Goal: Communication & Community: Answer question/provide support

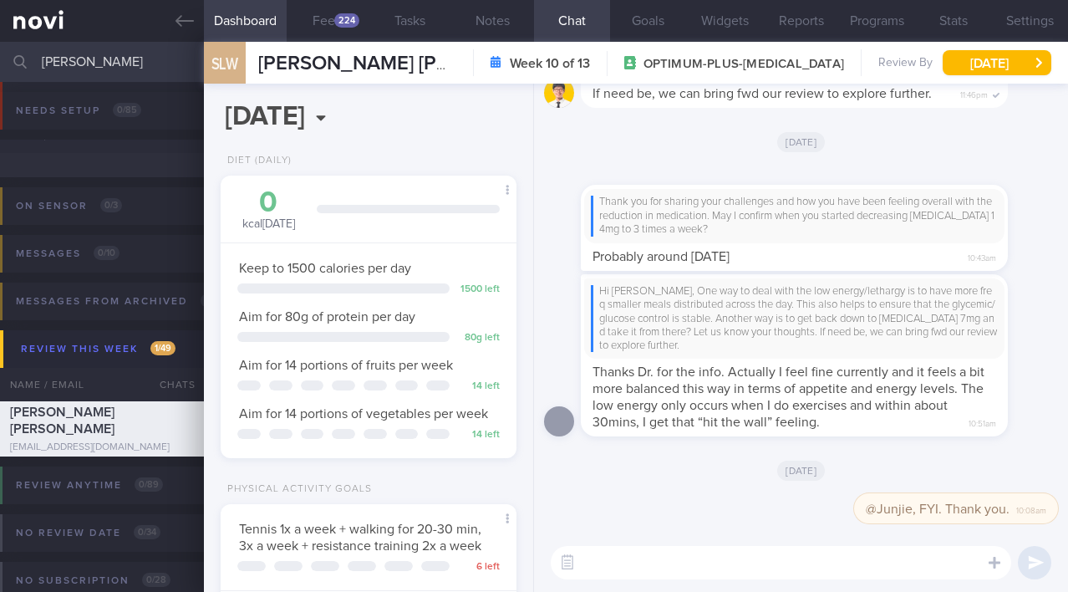
select select "7"
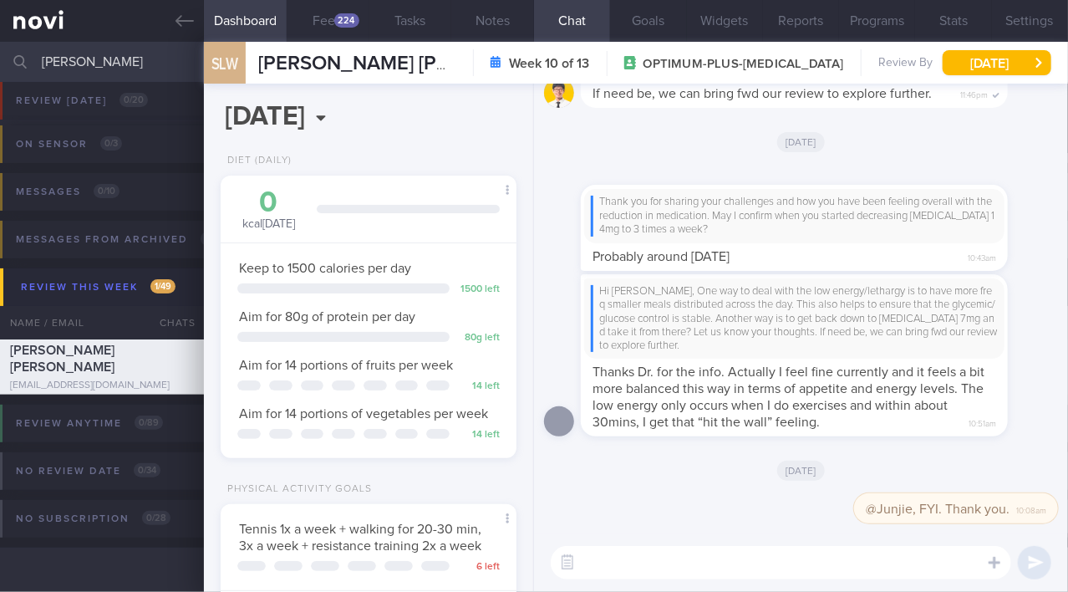
scroll to position [150, 255]
click at [177, 19] on icon at bounding box center [184, 21] width 18 height 12
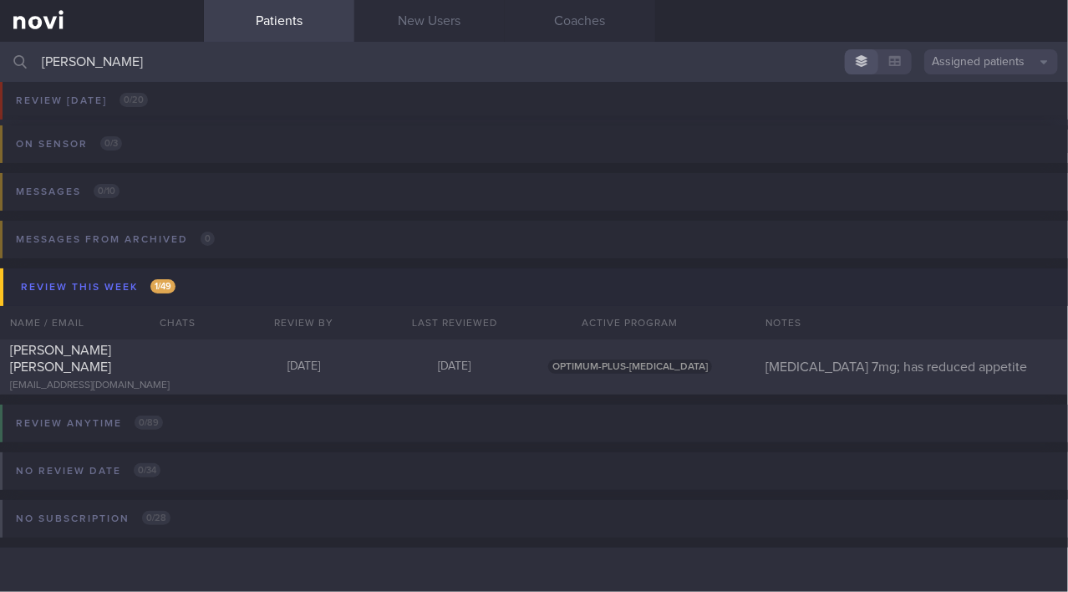
click at [128, 65] on input "[PERSON_NAME]" at bounding box center [534, 62] width 1068 height 40
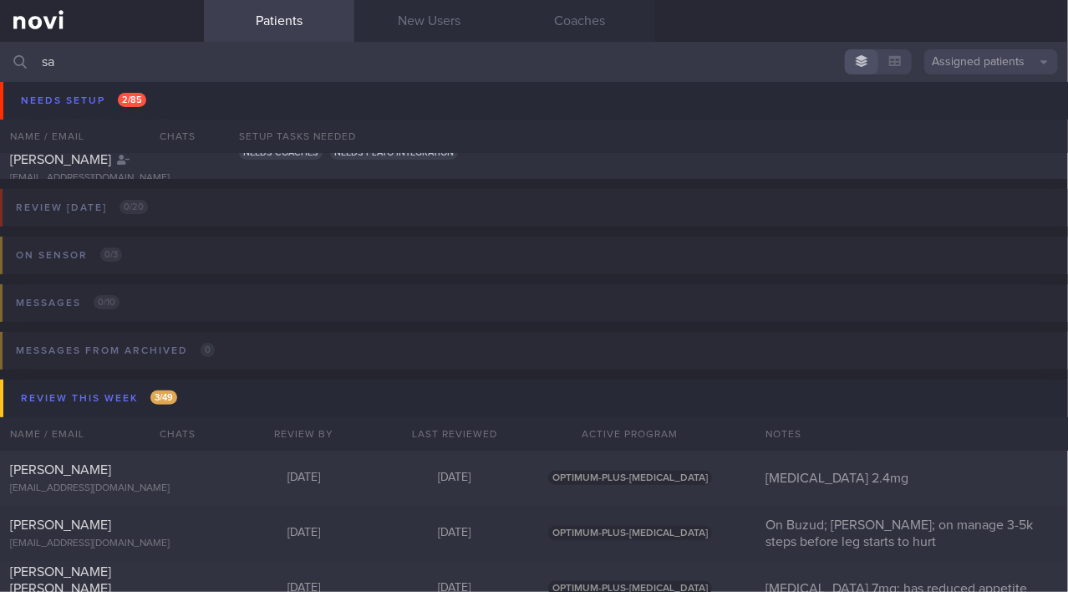
type input "s"
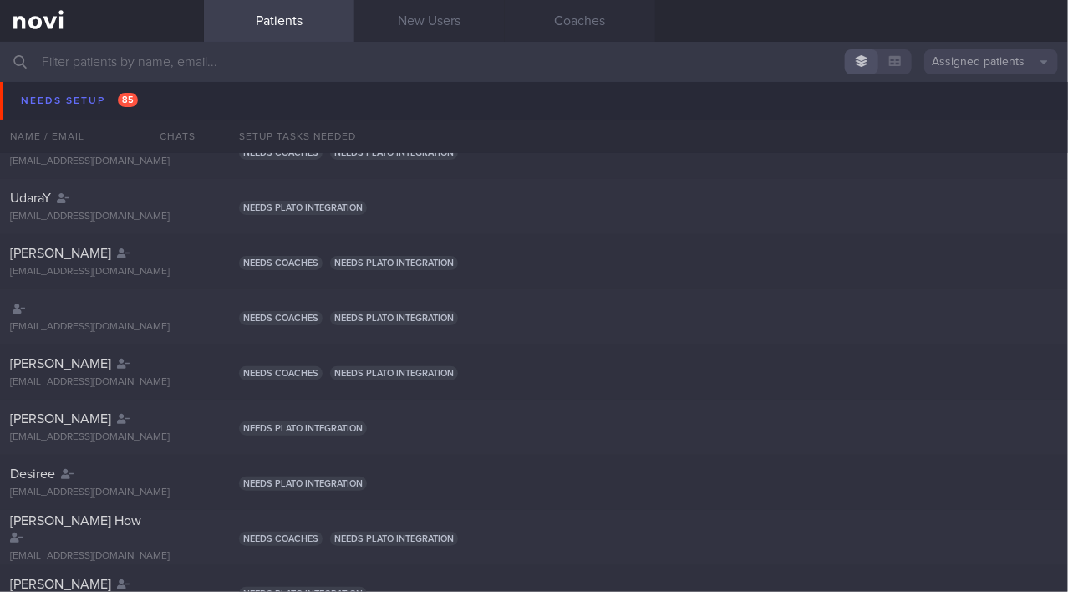
scroll to position [94, 0]
click at [372, 65] on input "text" at bounding box center [534, 62] width 1068 height 40
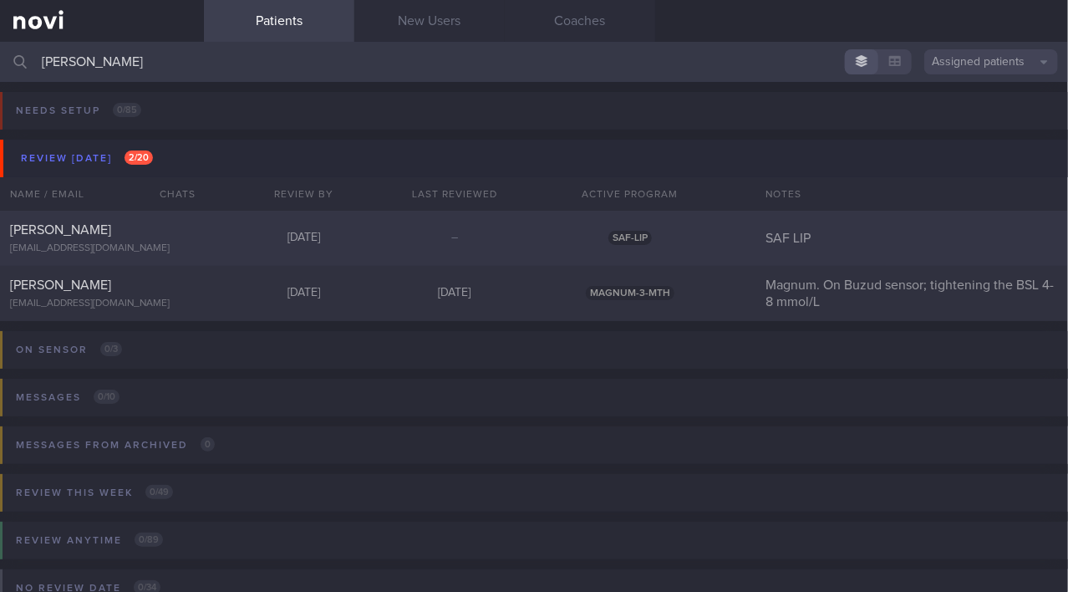
type input "[PERSON_NAME]"
click at [145, 246] on div "[EMAIL_ADDRESS][DOMAIN_NAME]" at bounding box center [102, 248] width 184 height 13
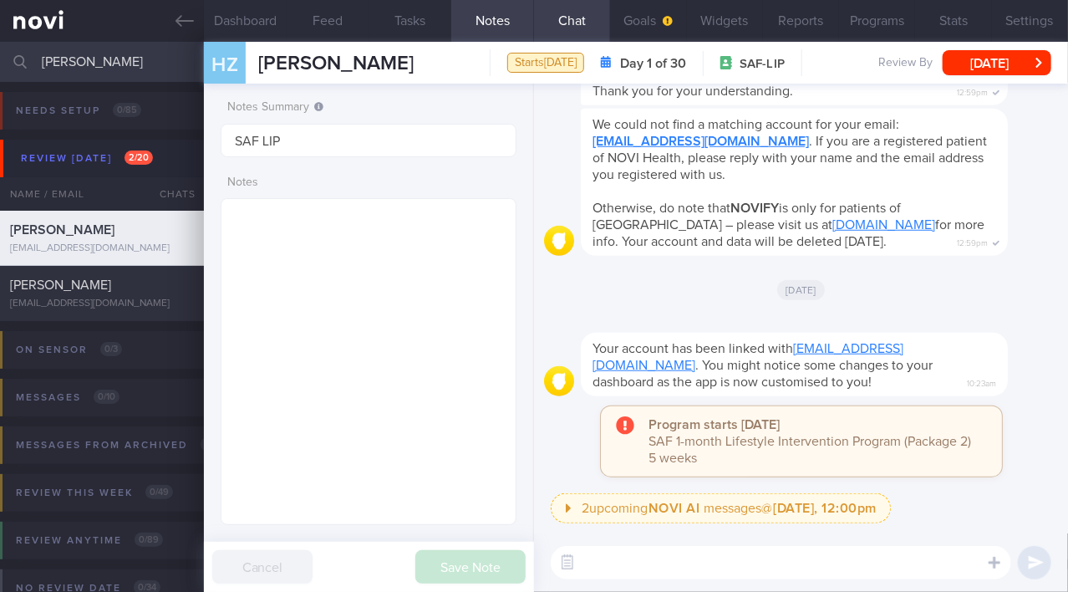
click at [686, 565] on textarea at bounding box center [781, 562] width 460 height 33
type textarea "Hi [PERSON_NAME]!"
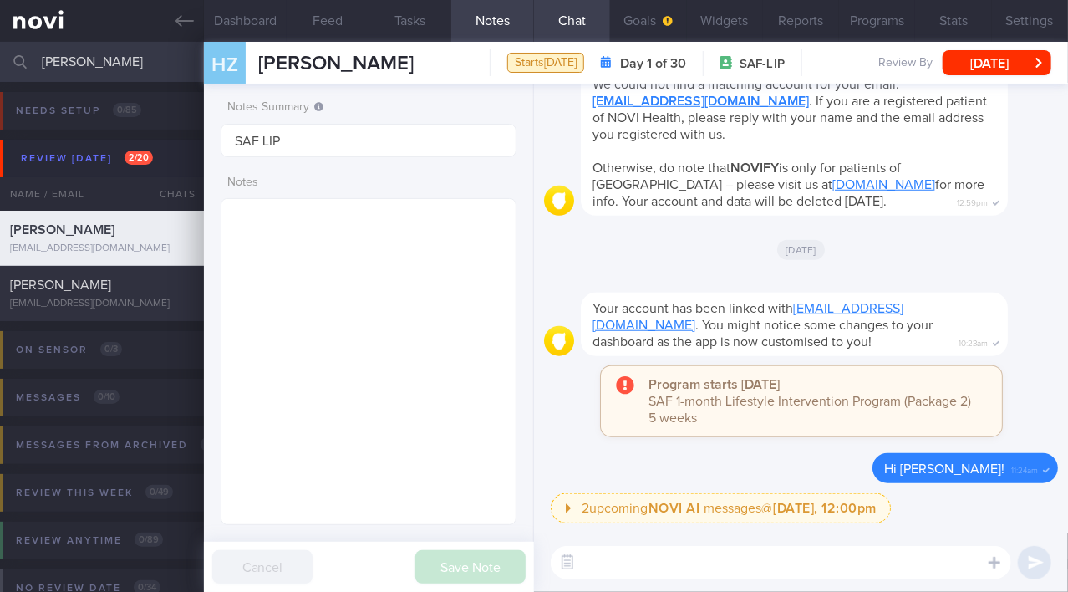
click at [686, 565] on textarea at bounding box center [781, 562] width 460 height 33
type textarea "Testing!"
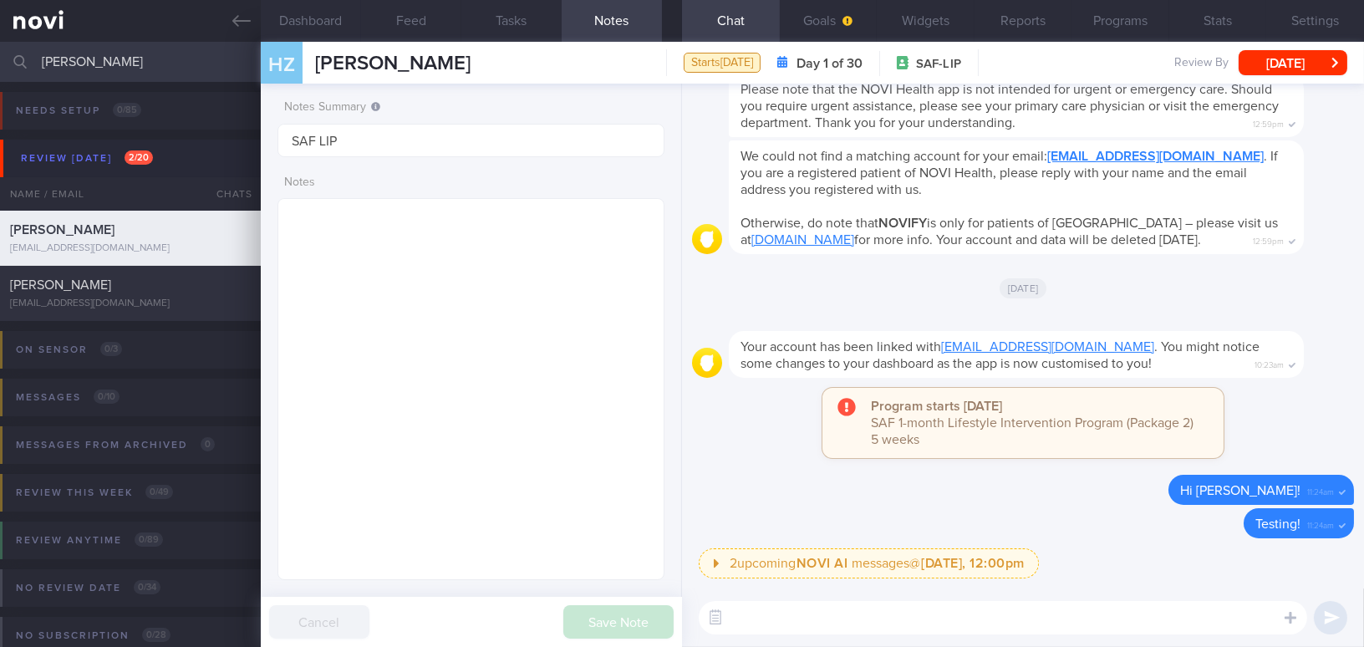
drag, startPoint x: 119, startPoint y: 66, endPoint x: -69, endPoint y: 69, distance: 188.0
click at [0, 69] on html "You are offline! Some functionality will be unavailable Patients New Users Coac…" at bounding box center [682, 323] width 1364 height 647
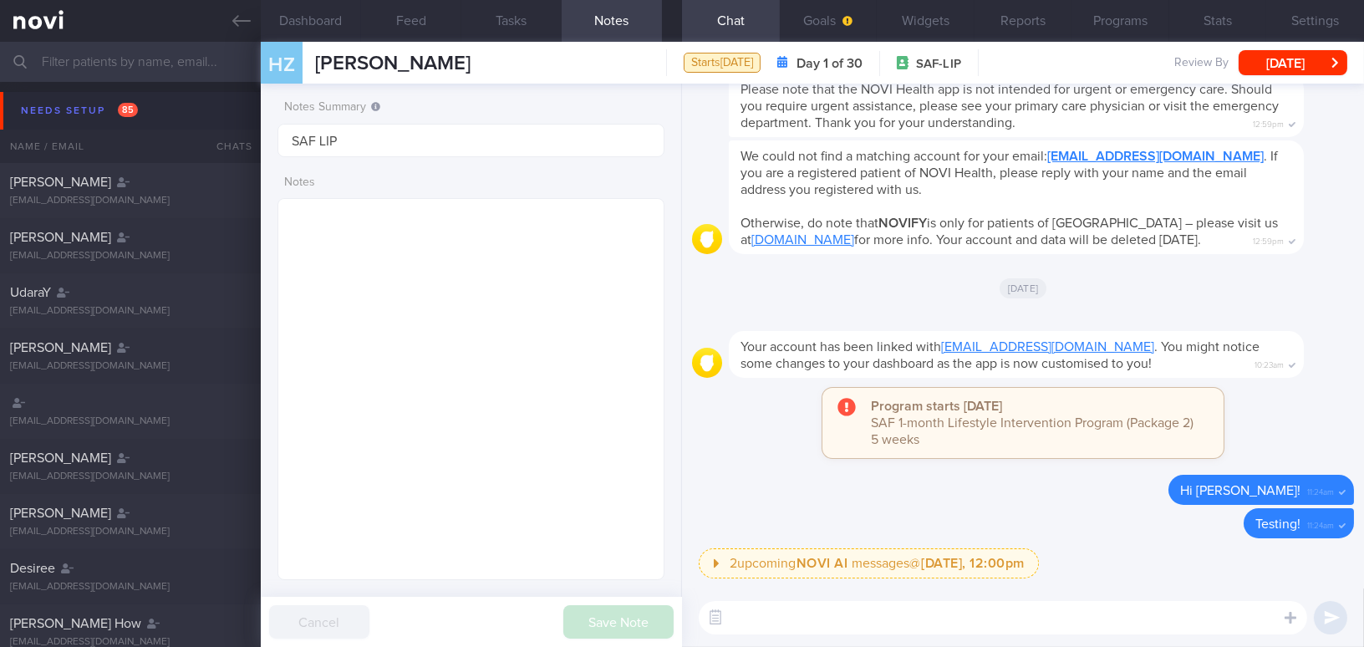
click at [109, 52] on input "text" at bounding box center [682, 62] width 1364 height 40
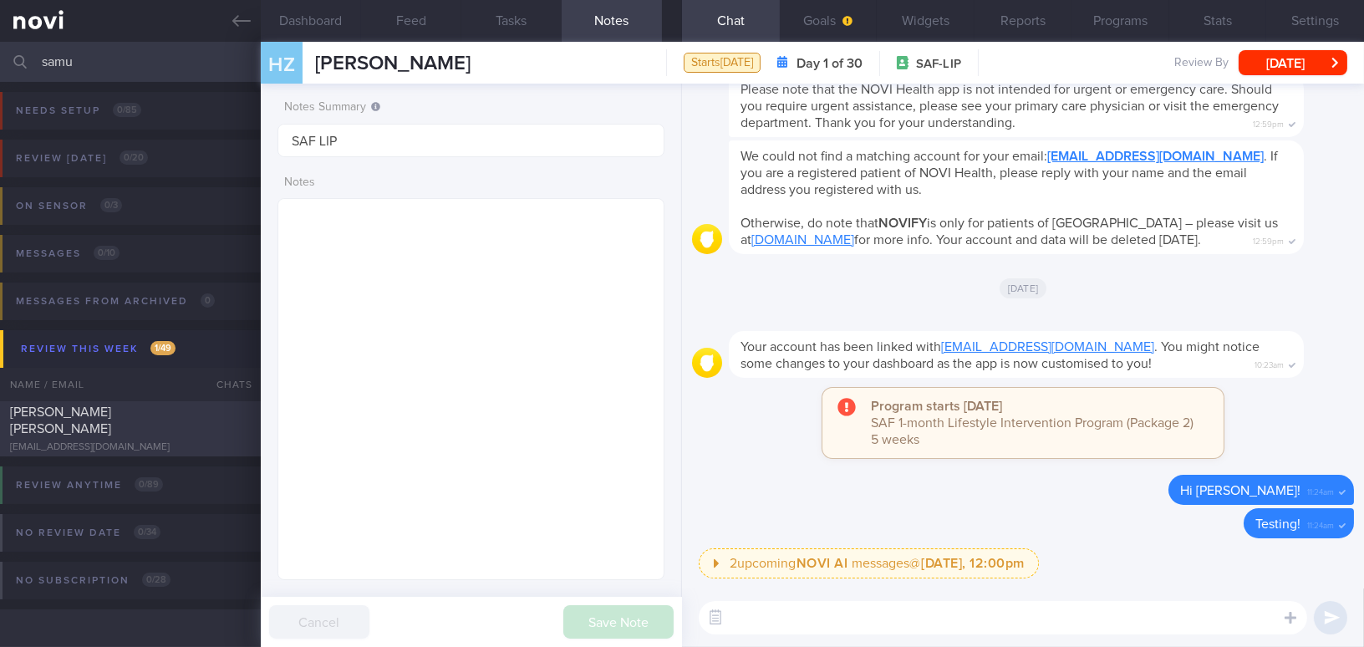
type input "samu"
click at [124, 441] on div "[EMAIL_ADDRESS][DOMAIN_NAME]" at bounding box center [130, 447] width 241 height 13
click at [115, 429] on div "[PERSON_NAME] [PERSON_NAME] [EMAIL_ADDRESS][DOMAIN_NAME]" at bounding box center [130, 429] width 261 height 50
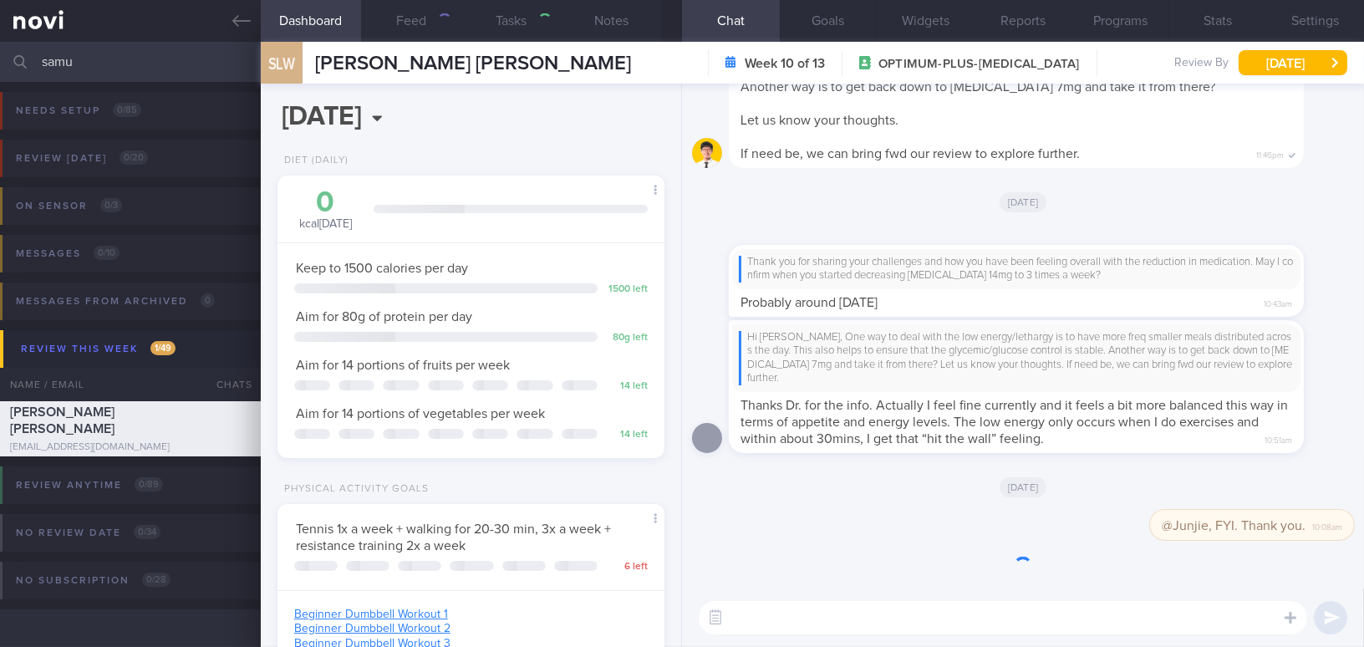
type input "[MEDICAL_DATA] 7mg; has reduced appetite"
type textarea "[DEMOGRAPHIC_DATA] Gentleman - Married with 3 children Occupation Office bound …"
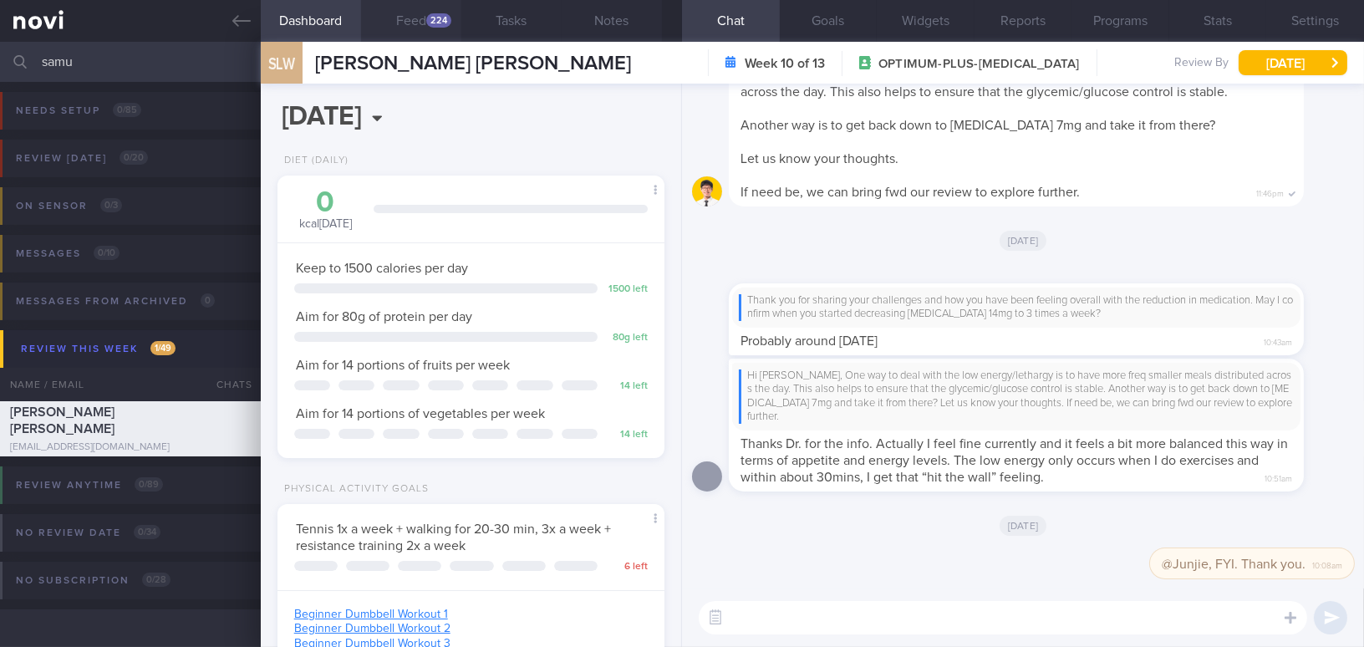
click at [414, 15] on button "Feed 224" at bounding box center [411, 21] width 100 height 42
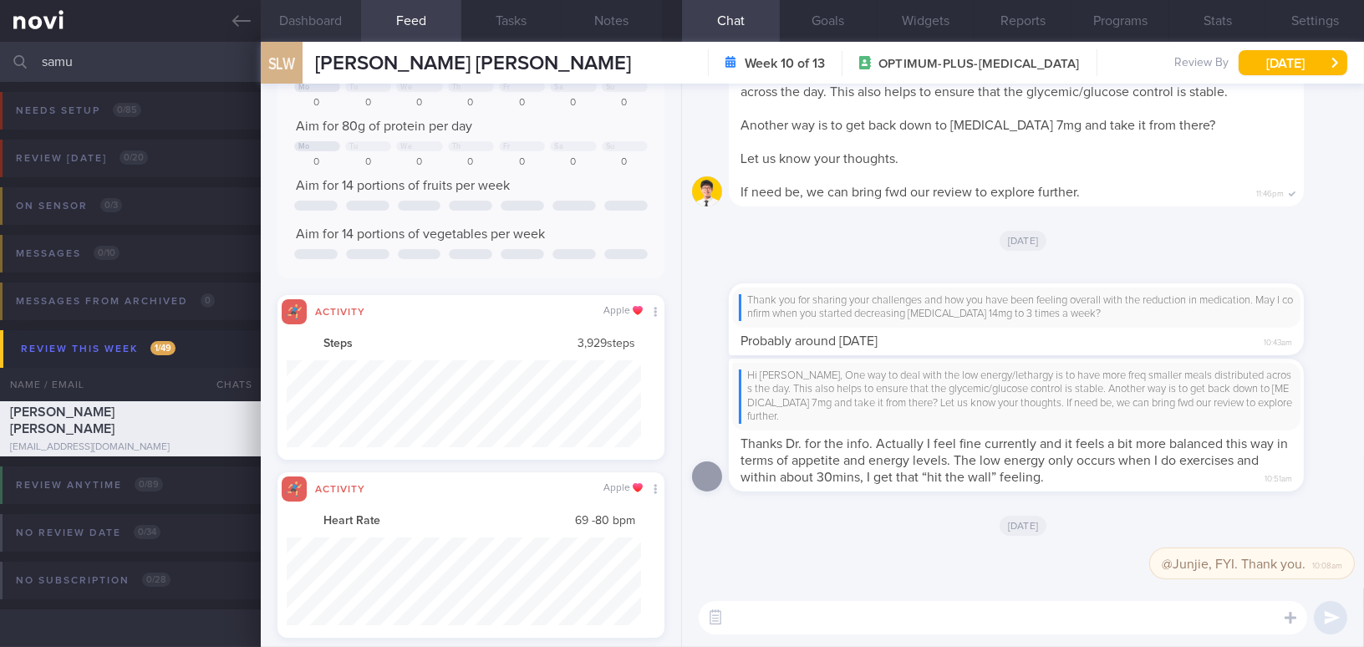
click at [304, 18] on button "Dashboard" at bounding box center [311, 21] width 100 height 42
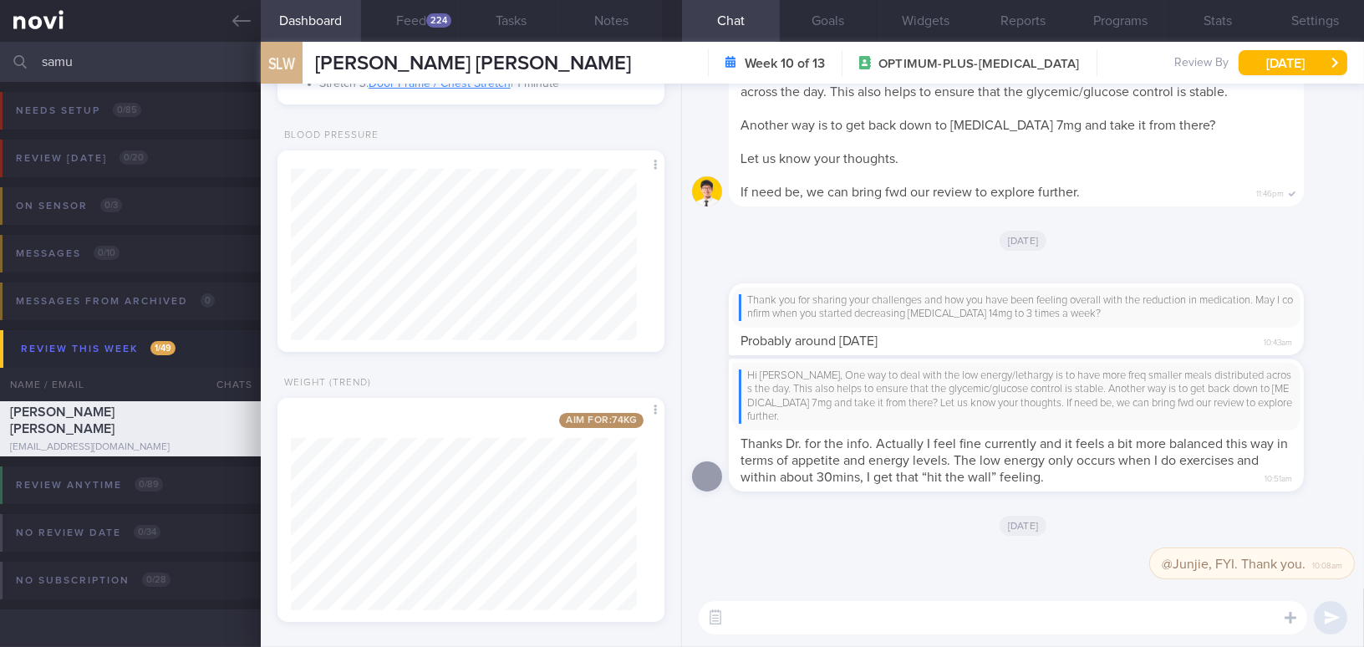
scroll to position [788, 0]
click at [712, 591] on button "button" at bounding box center [715, 617] width 30 height 30
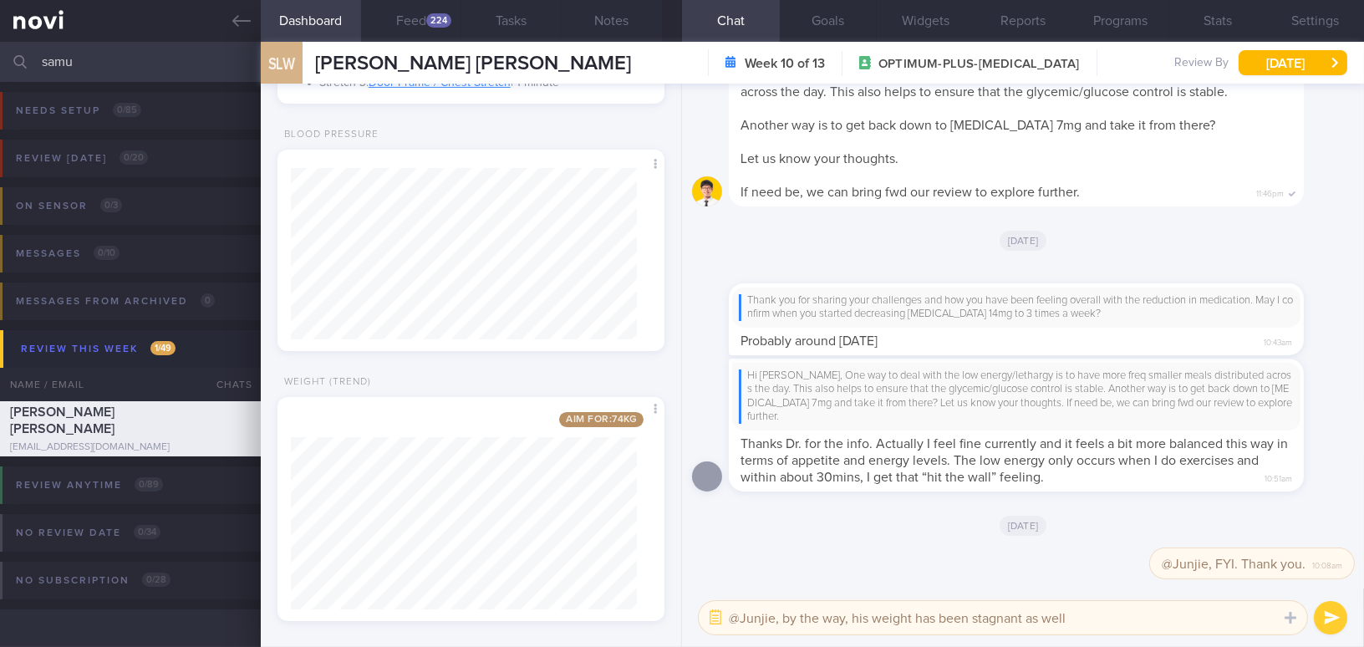
type textarea "@Junjie, by the way, his weight has been stagnant as well."
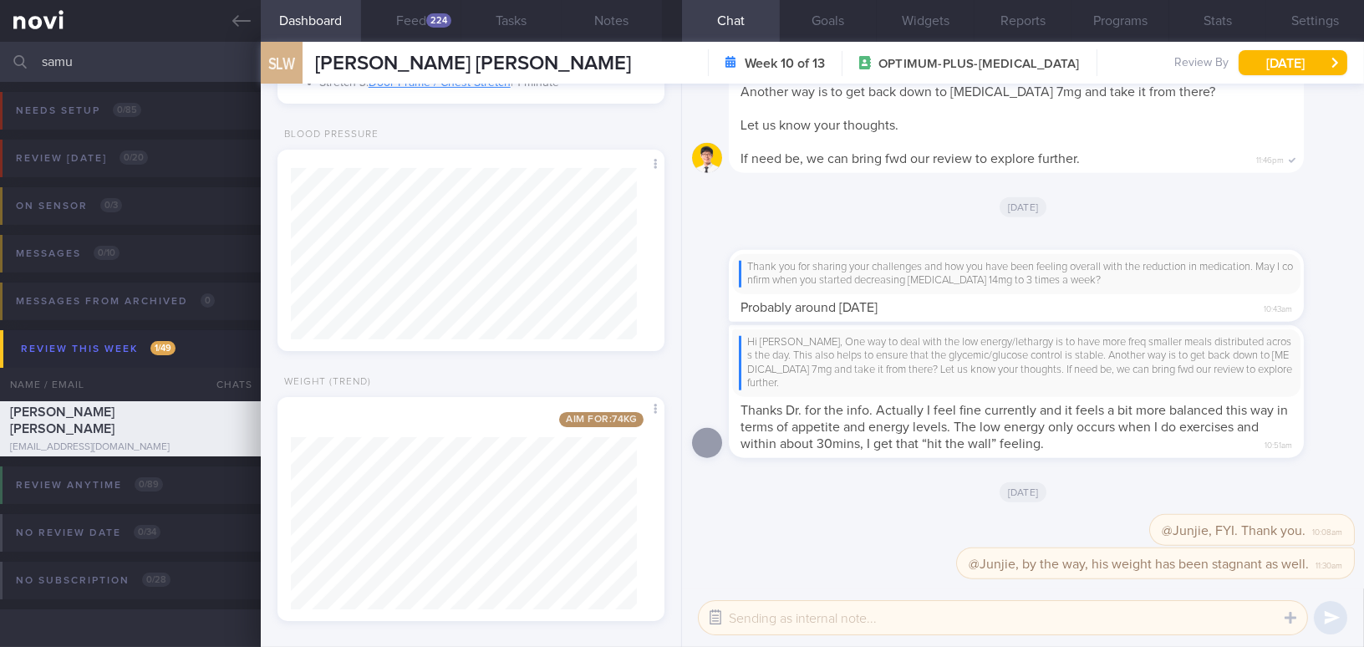
click at [713, 591] on button "button" at bounding box center [715, 617] width 30 height 30
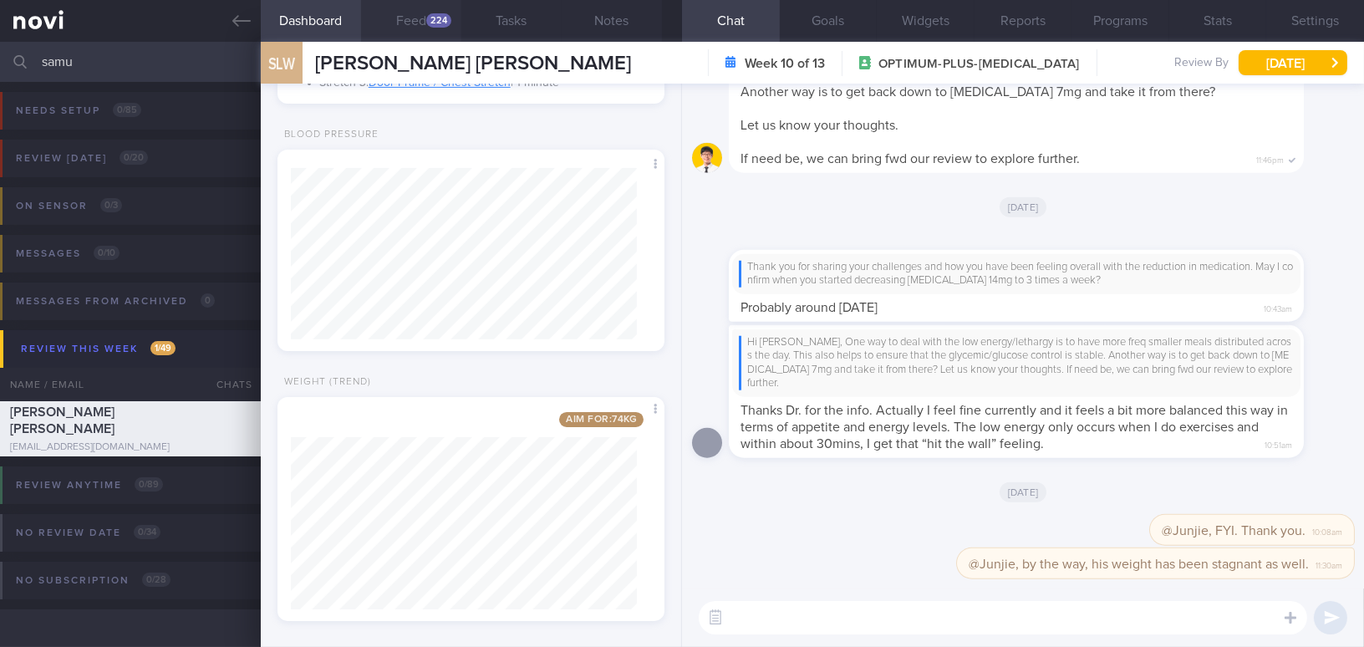
click at [415, 12] on button "Feed 224" at bounding box center [411, 21] width 100 height 42
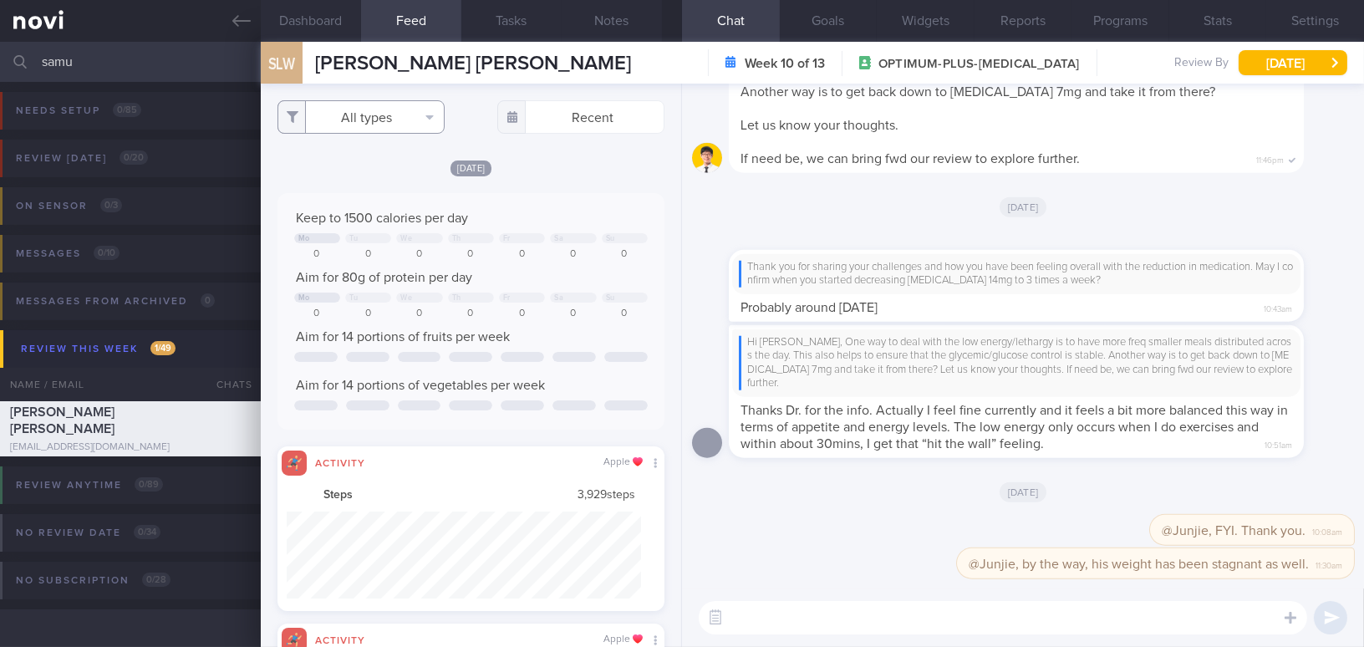
click at [361, 116] on button "All types" at bounding box center [360, 116] width 167 height 33
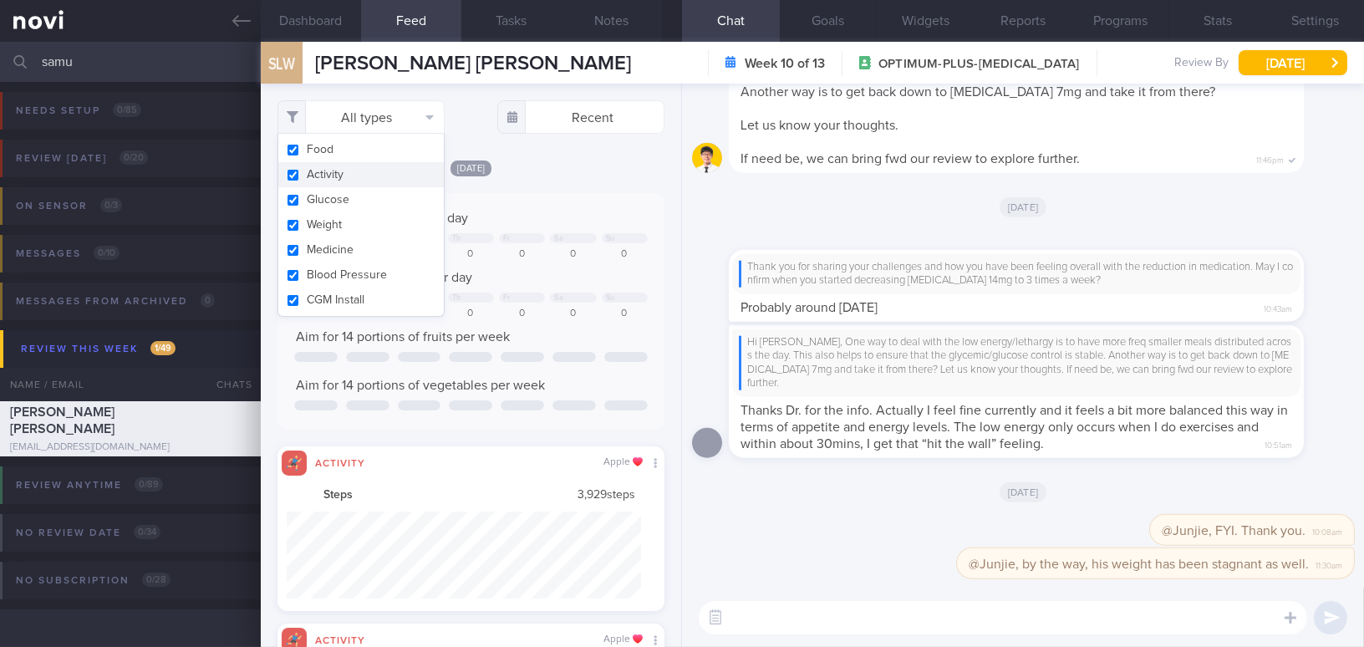
click at [296, 175] on button "Activity" at bounding box center [360, 174] width 165 height 25
checkbox input "false"
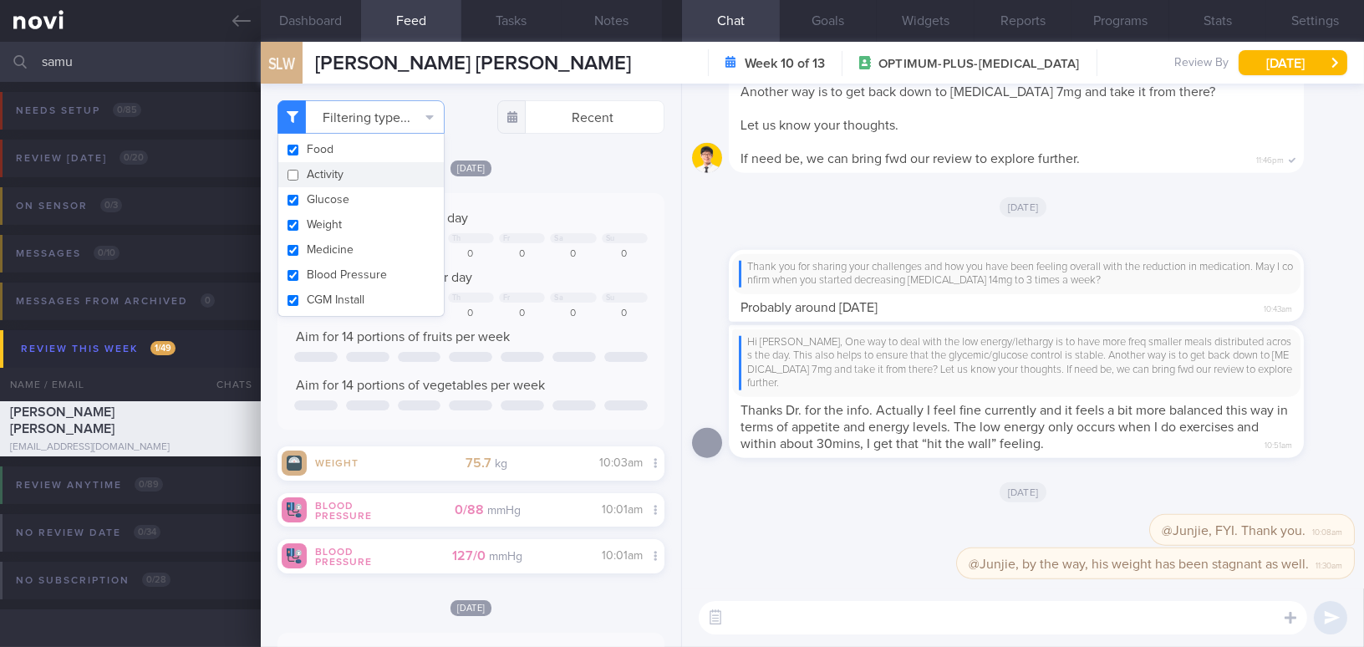
click at [582, 171] on div "[DATE]" at bounding box center [470, 168] width 387 height 18
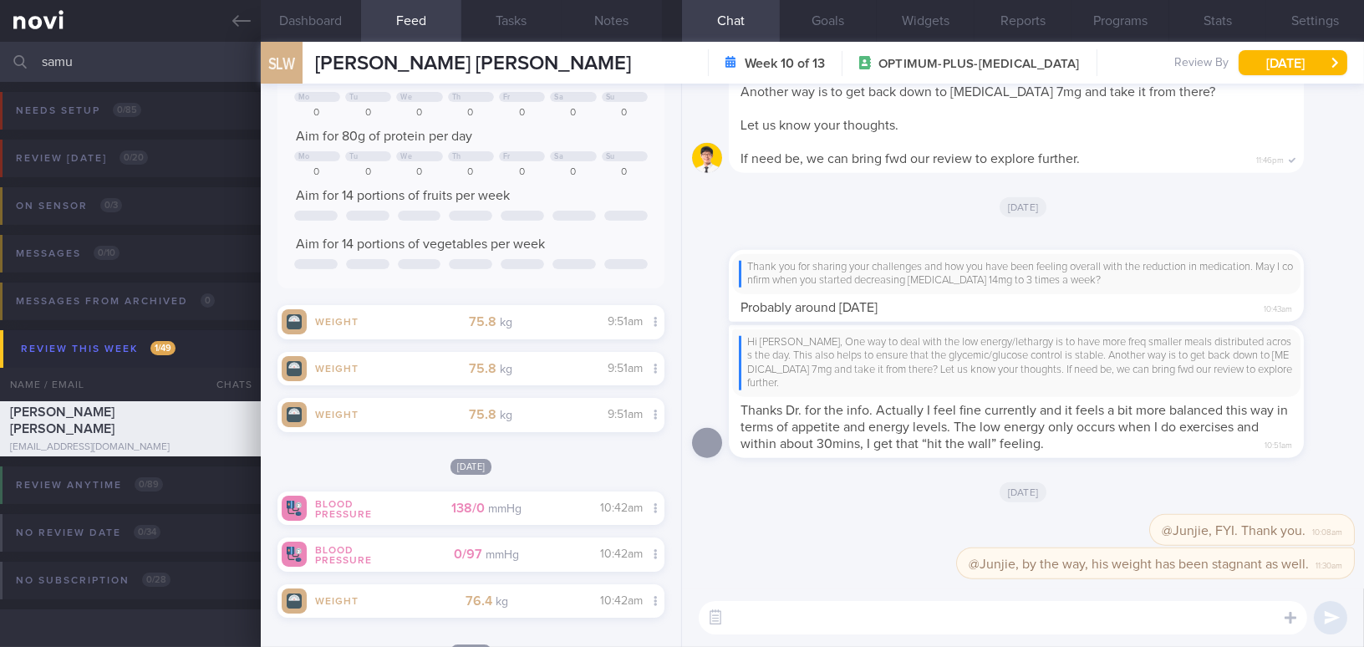
scroll to position [468, 0]
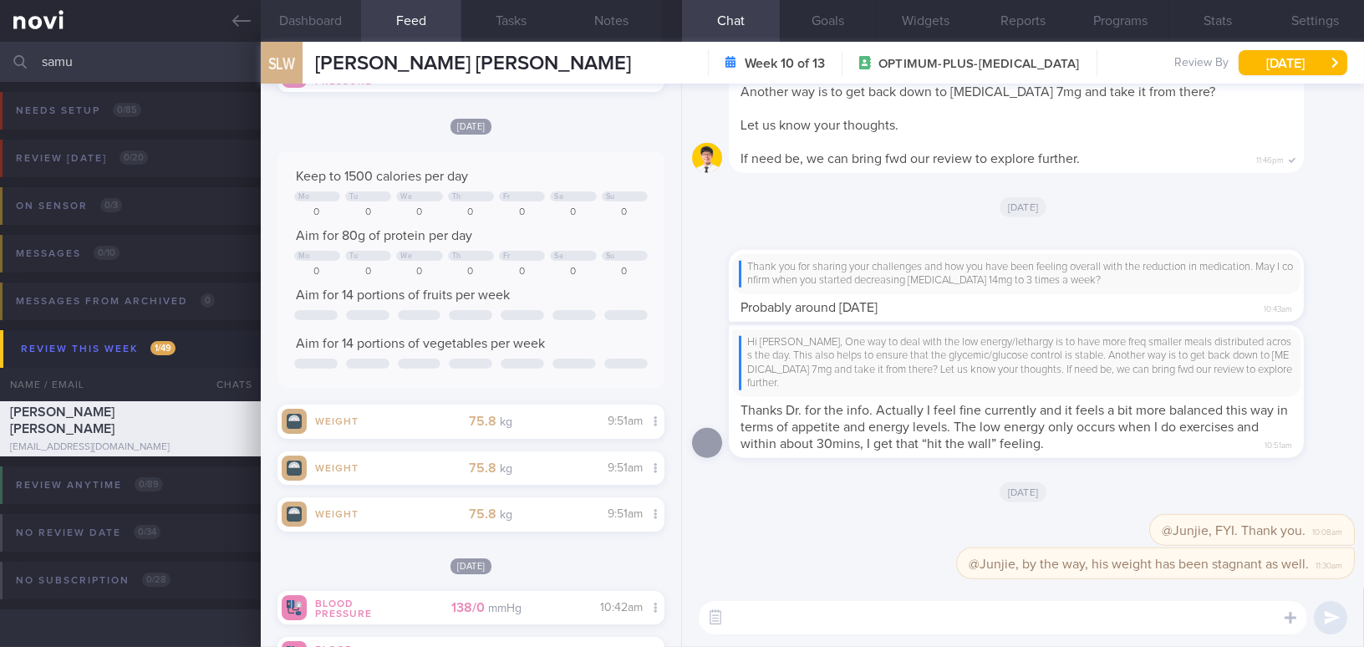
click at [326, 18] on button "Dashboard" at bounding box center [311, 21] width 100 height 42
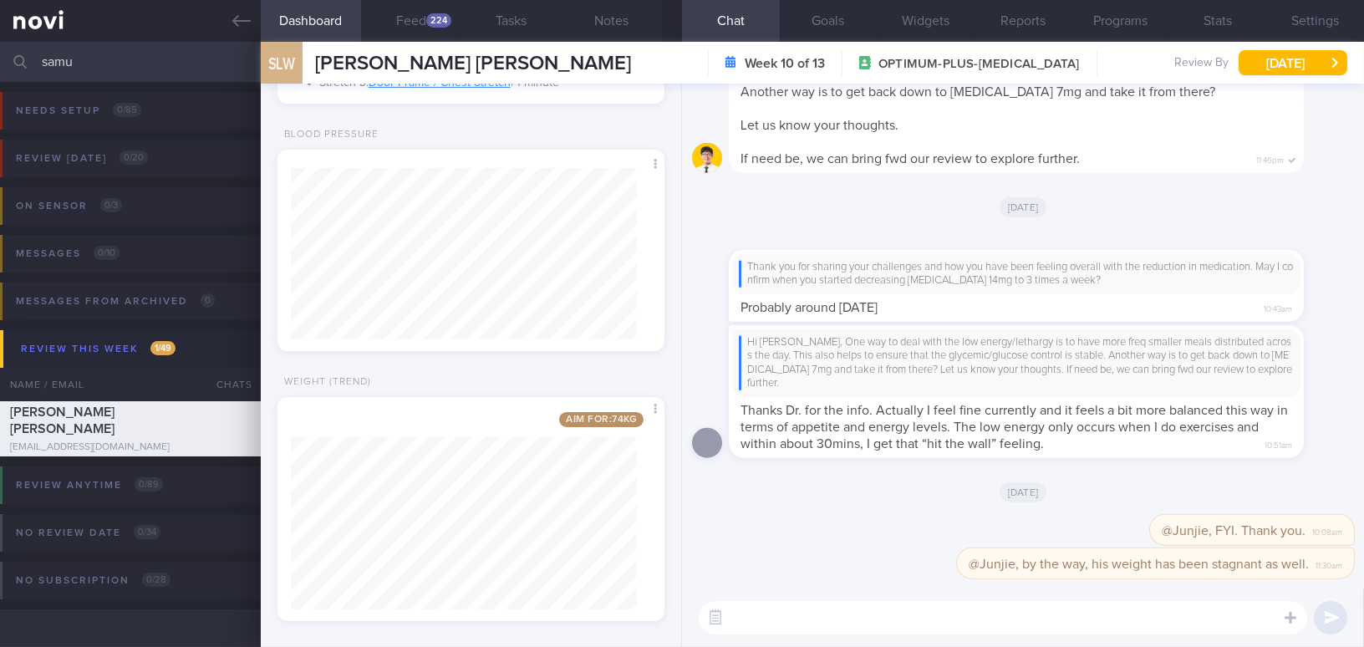
drag, startPoint x: 84, startPoint y: 65, endPoint x: -17, endPoint y: 58, distance: 101.3
click at [0, 58] on html "You are offline! Some functionality will be unavailable Patients New Users Coac…" at bounding box center [682, 323] width 1364 height 647
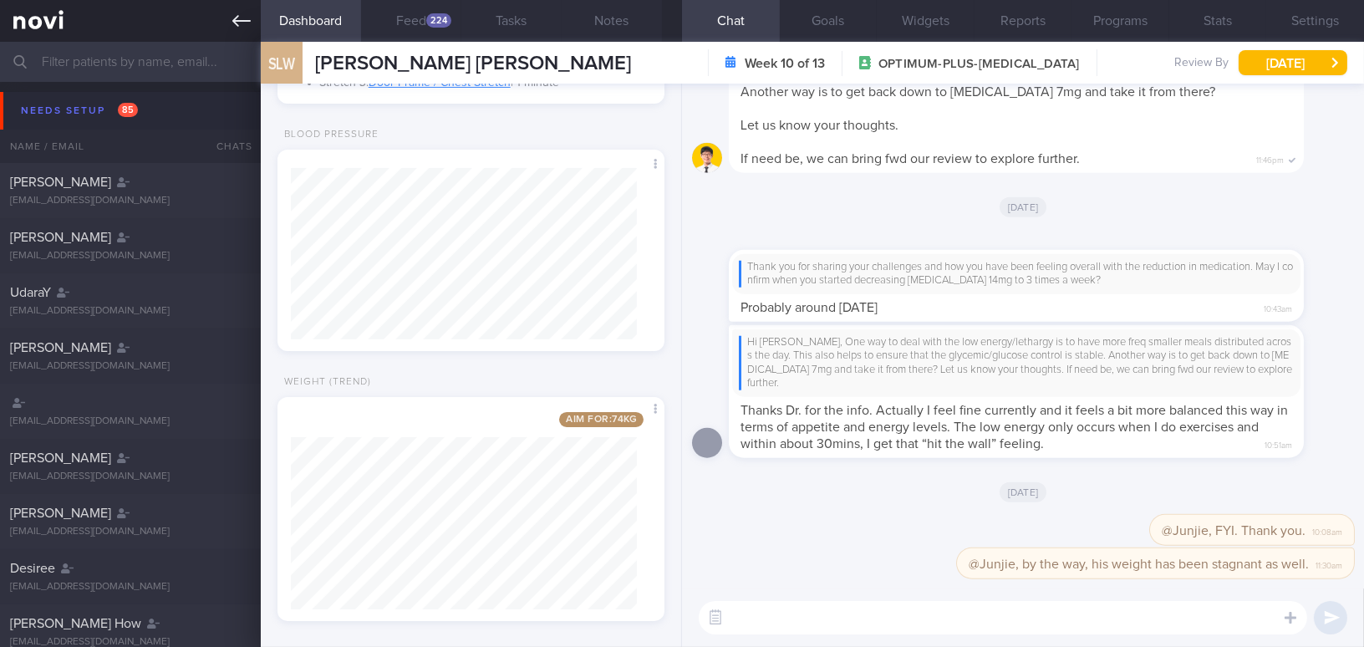
click at [228, 16] on link at bounding box center [130, 21] width 261 height 42
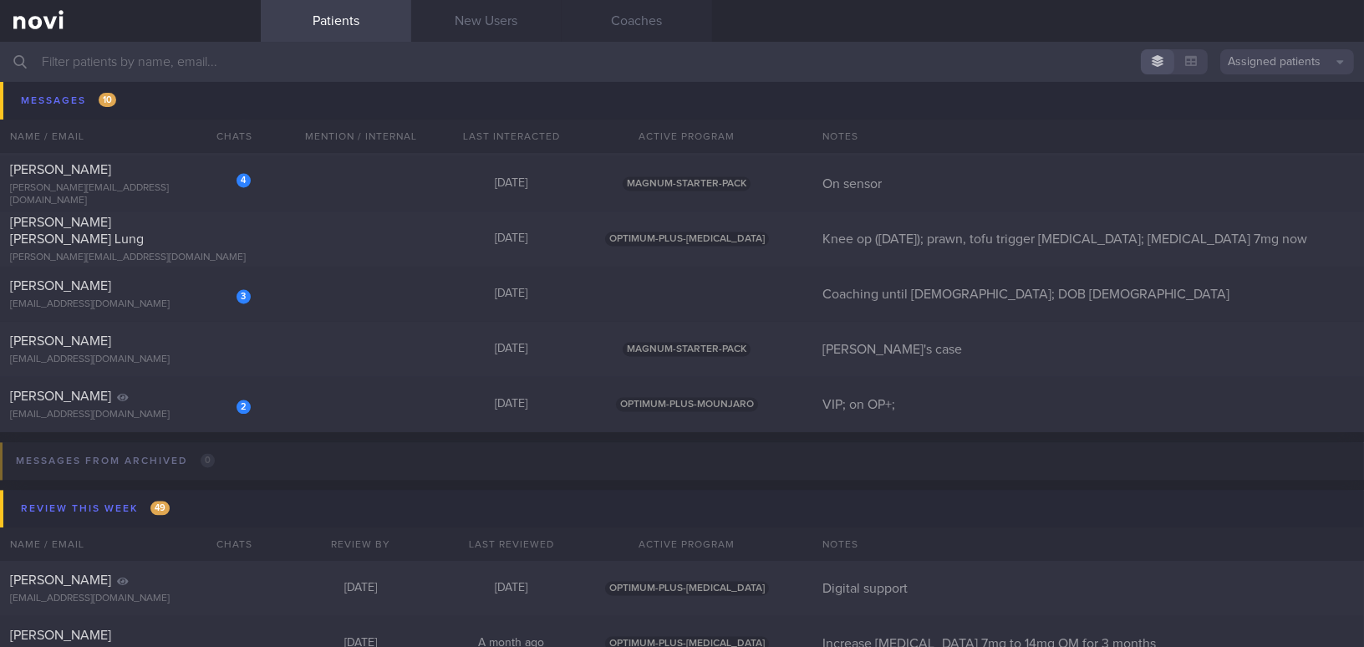
scroll to position [6533, 0]
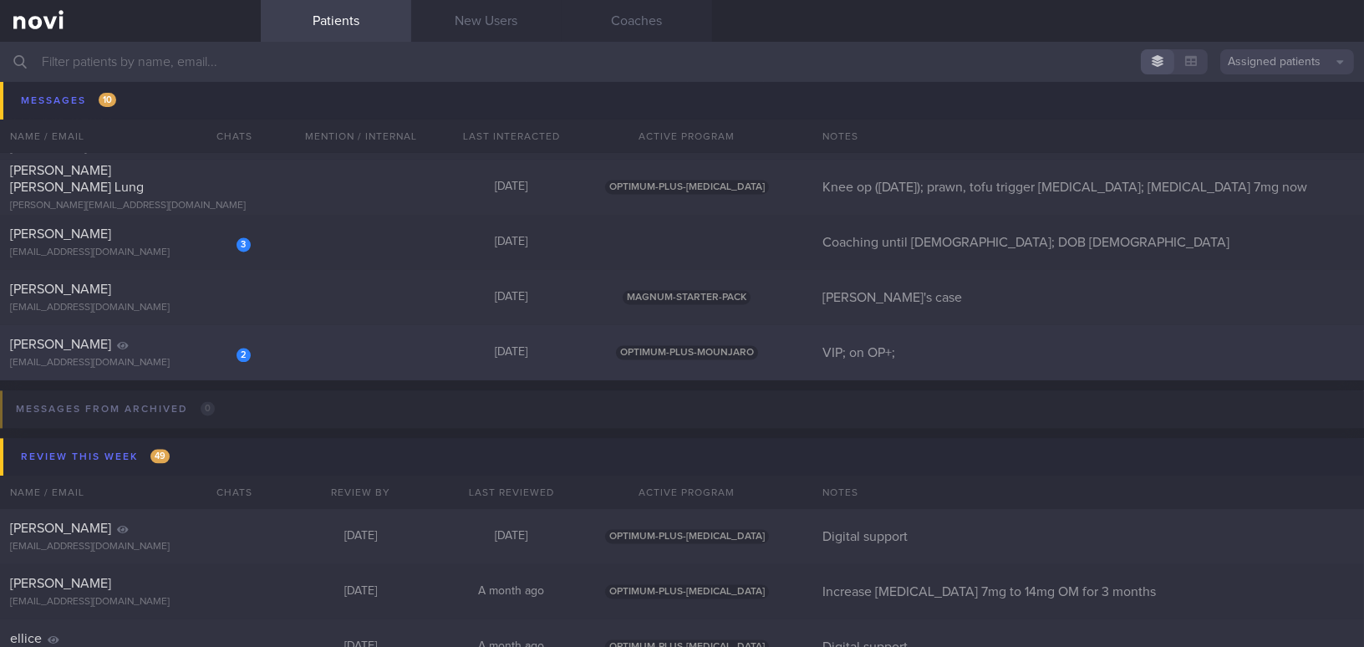
click at [169, 369] on div "2 [PERSON_NAME] [EMAIL_ADDRESS][DOMAIN_NAME] [DATE] OPTIMUM-PLUS-MOUNJARO VIP; …" at bounding box center [682, 352] width 1364 height 55
select select "8"
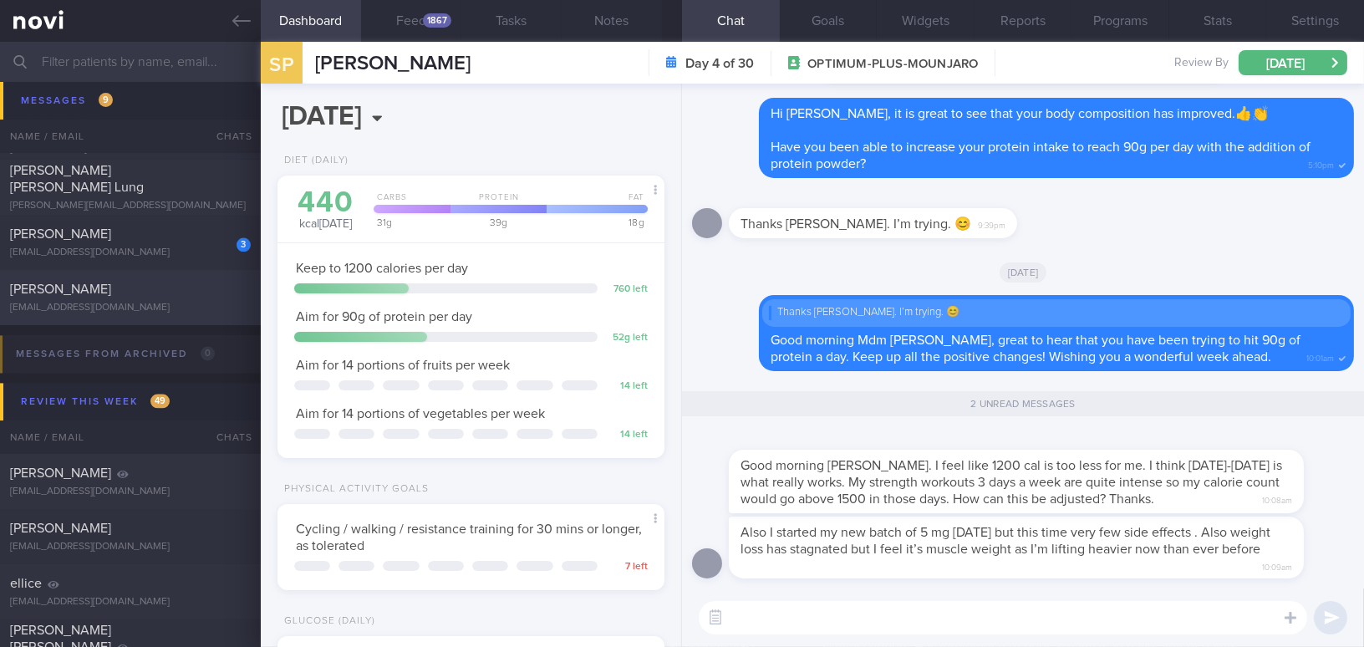
scroll to position [176, 352]
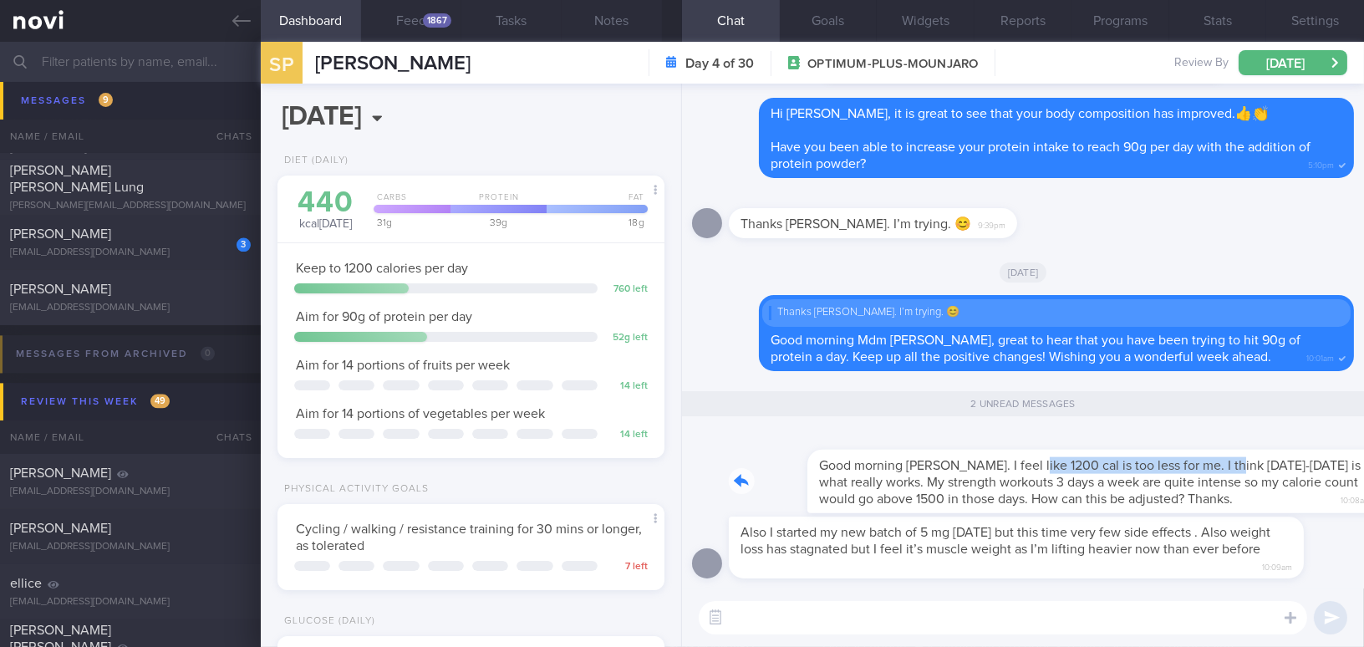
drag, startPoint x: 949, startPoint y: 454, endPoint x: 1143, endPoint y: 460, distance: 193.9
click at [1067, 460] on div "Good morning [PERSON_NAME]. I feel like 1200 cal is too less for me. I think [D…" at bounding box center [1041, 471] width 625 height 84
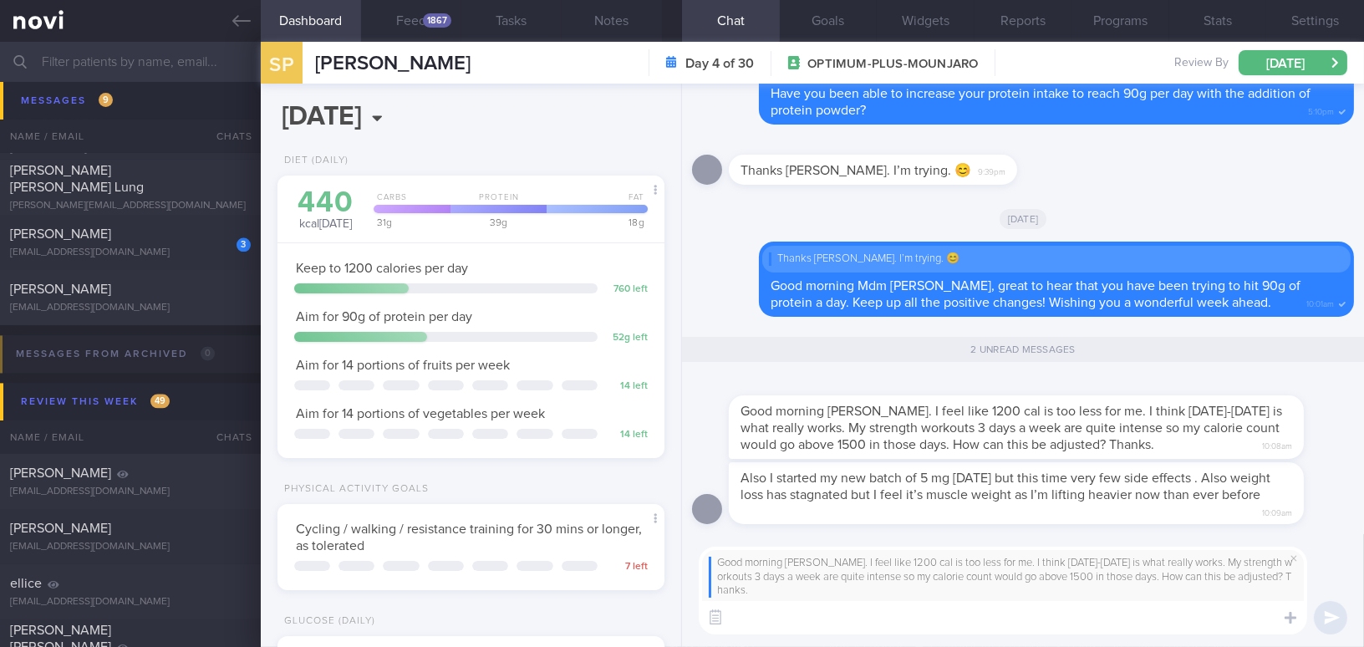
scroll to position [0, 0]
type textarea "H"
type textarea "G"
type textarea "Hi [PERSON_NAME], I"
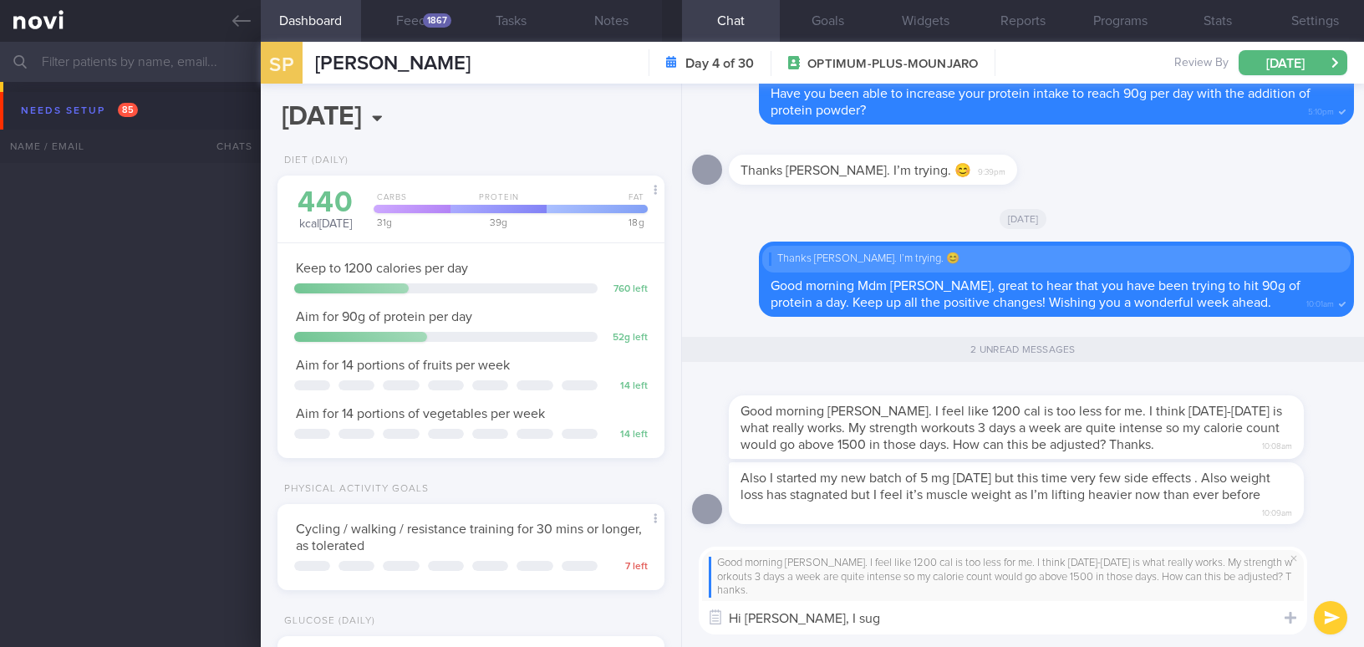
select select "8"
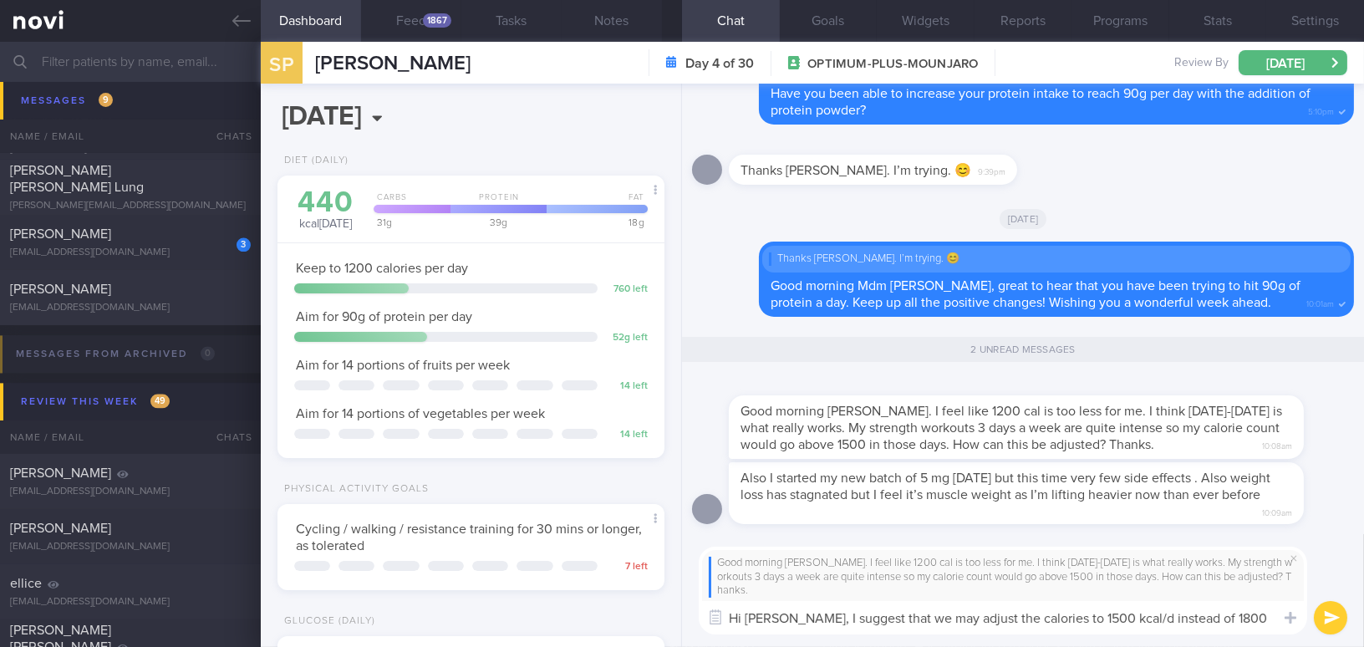
click at [963, 616] on textarea "Hi Mdm Sangita, I suggest that we may adjust the calories to 1500 kcal/d instea…" at bounding box center [1002, 617] width 608 height 33
drag, startPoint x: 828, startPoint y: 615, endPoint x: 1275, endPoint y: 617, distance: 447.0
click at [1275, 617] on div "Chat Templates Admin CGM Weight Nutrition Physical Activity Infographics Articl…" at bounding box center [1023, 590] width 682 height 113
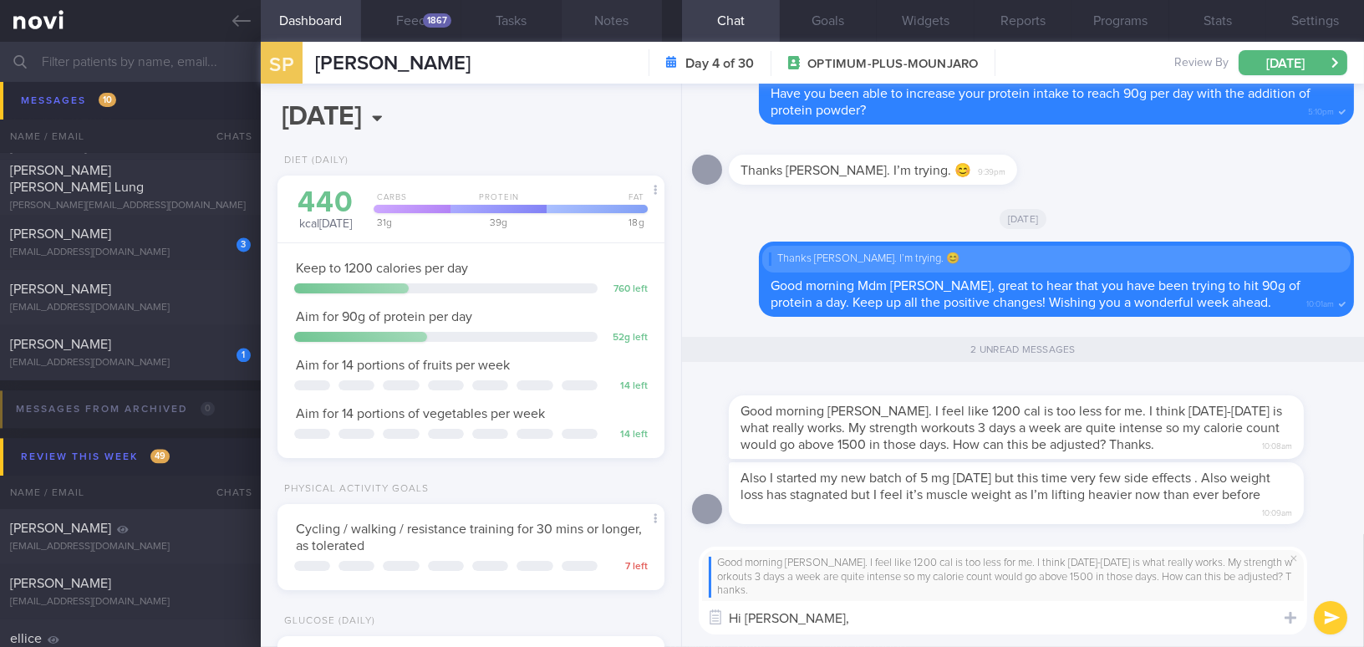
click at [611, 33] on button "Notes" at bounding box center [611, 21] width 100 height 42
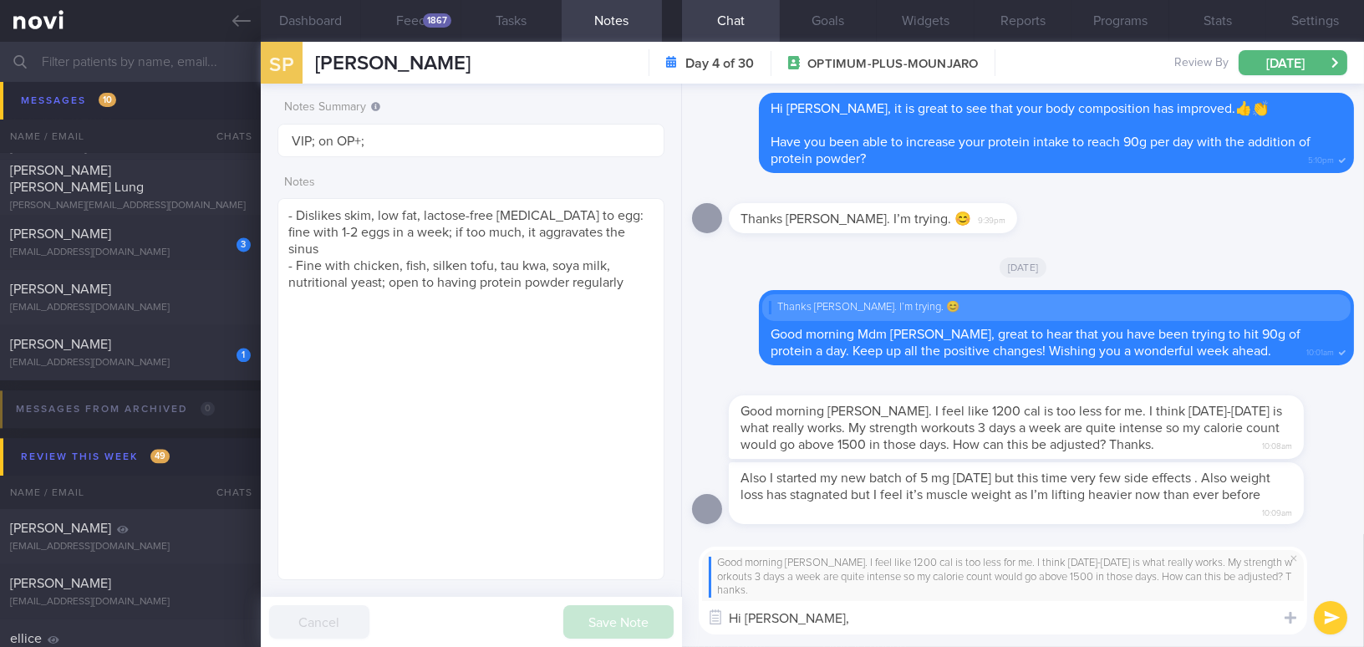
click at [912, 614] on textarea "Hi [PERSON_NAME]," at bounding box center [1002, 617] width 608 height 33
click at [861, 635] on div "Good morning Mee Li. I feel like 1200 cal is too less for me. I think 1500-1800…" at bounding box center [1023, 590] width 682 height 113
click at [866, 619] on textarea "Hi [PERSON_NAME]," at bounding box center [1002, 617] width 608 height 33
paste textarea "I suggest we try adjusting the calories to an average of 1,500 kcal per day, as…"
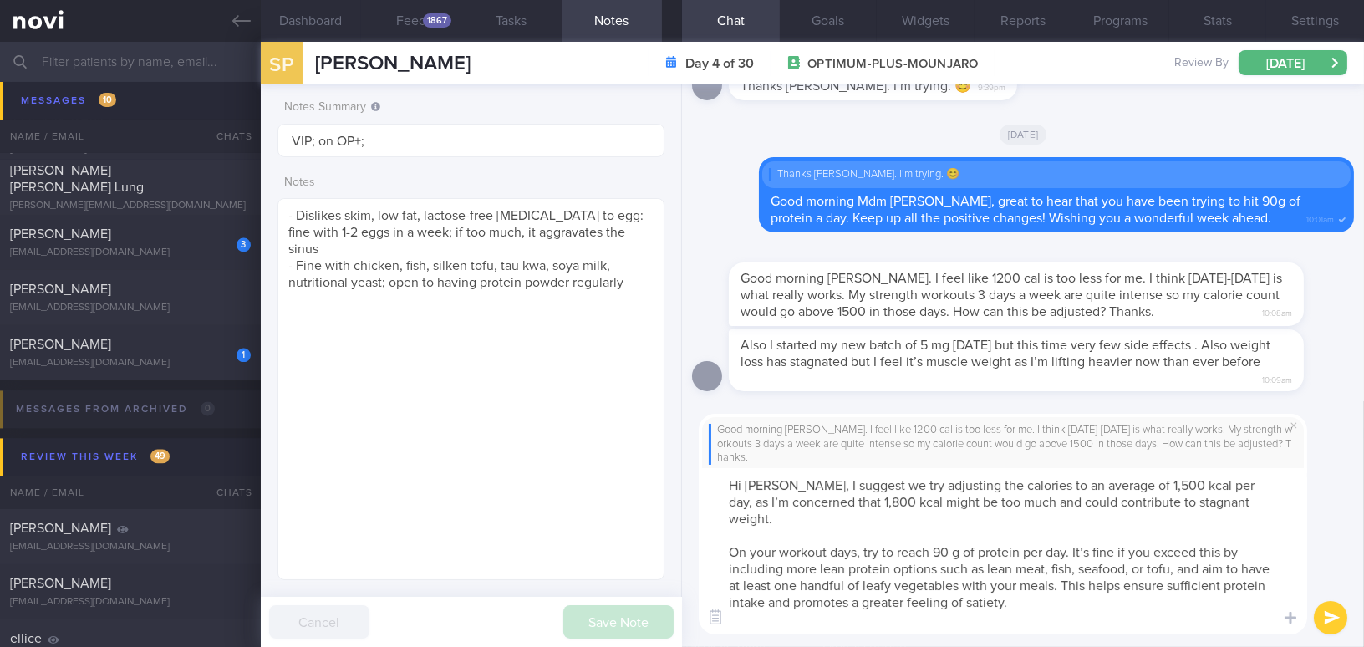
click at [1159, 482] on textarea "Hi Mdm Sangita, I suggest we try adjusting the calories to an average of 1,500 …" at bounding box center [1002, 551] width 608 height 166
click at [1185, 483] on textarea "Hi Mdm Sangita, I suggest we try adjusting the calories to an average of 1500 k…" at bounding box center [1002, 551] width 608 height 166
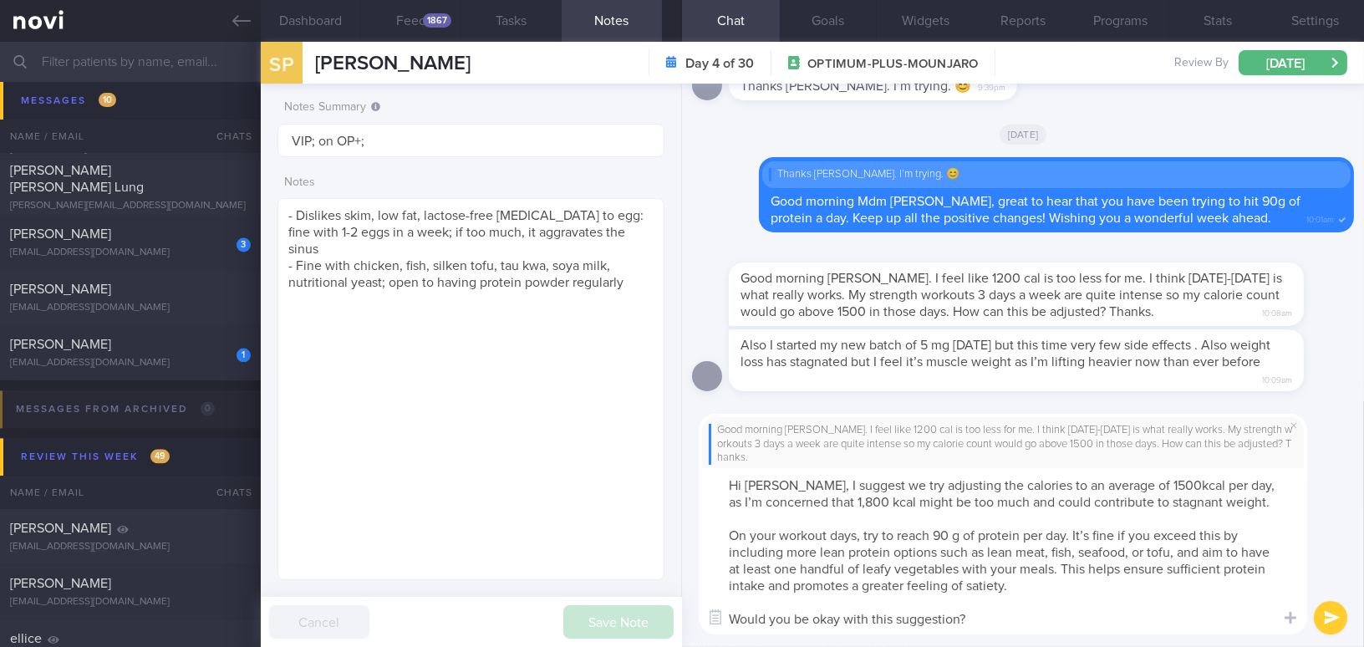
click at [867, 506] on textarea "Hi Mdm Sangita, I suggest we try adjusting the calories to an average of 1500kc…" at bounding box center [1002, 551] width 608 height 166
click at [889, 502] on textarea "Hi Mdm Sangita, I suggest we try adjusting the calories to an average of 1500kc…" at bounding box center [1002, 551] width 608 height 166
click at [1090, 531] on textarea "Hi Mdm Sangita, I suggest we try adjusting the calories to an average of 1500kc…" at bounding box center [1002, 551] width 608 height 166
click at [1018, 622] on textarea "Hi Mdm Sangita, I suggest we try adjusting the calories to an average of 1500kc…" at bounding box center [1002, 551] width 608 height 166
type textarea "Hi Mdm Sangita, I suggest we try adjusting the calories to an average of 1500kc…"
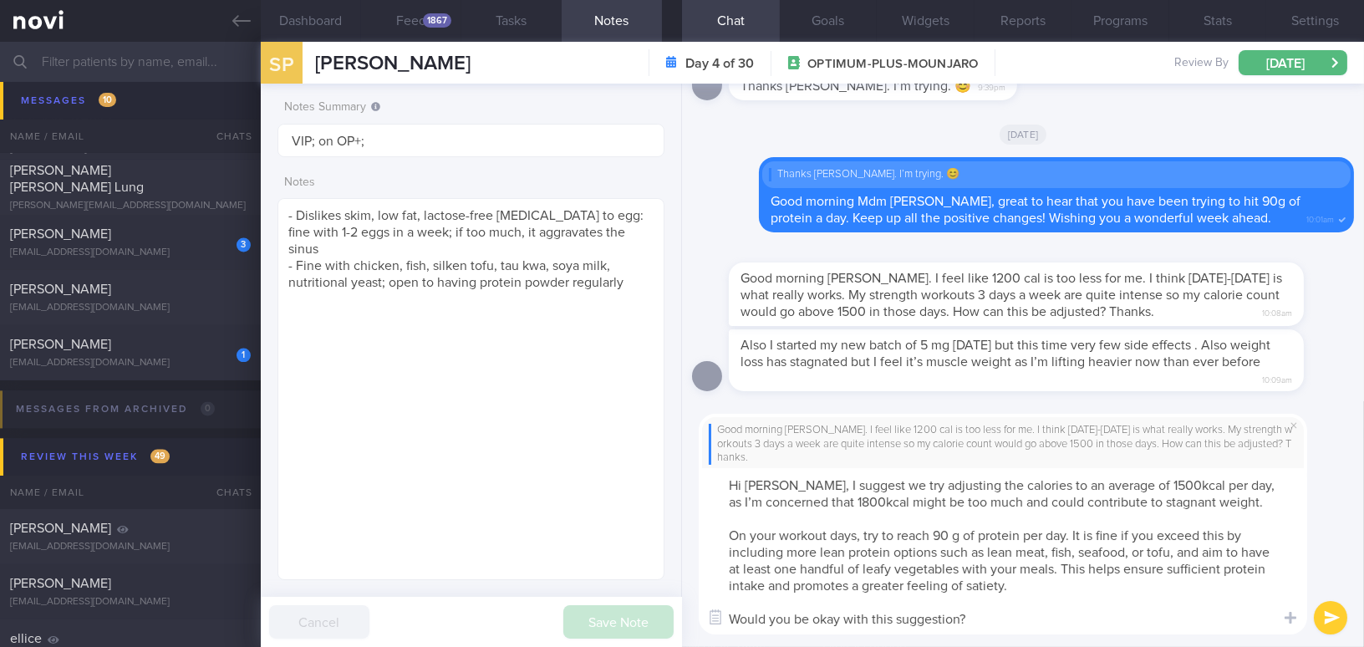
click at [1333, 622] on button "submit" at bounding box center [1329, 617] width 33 height 33
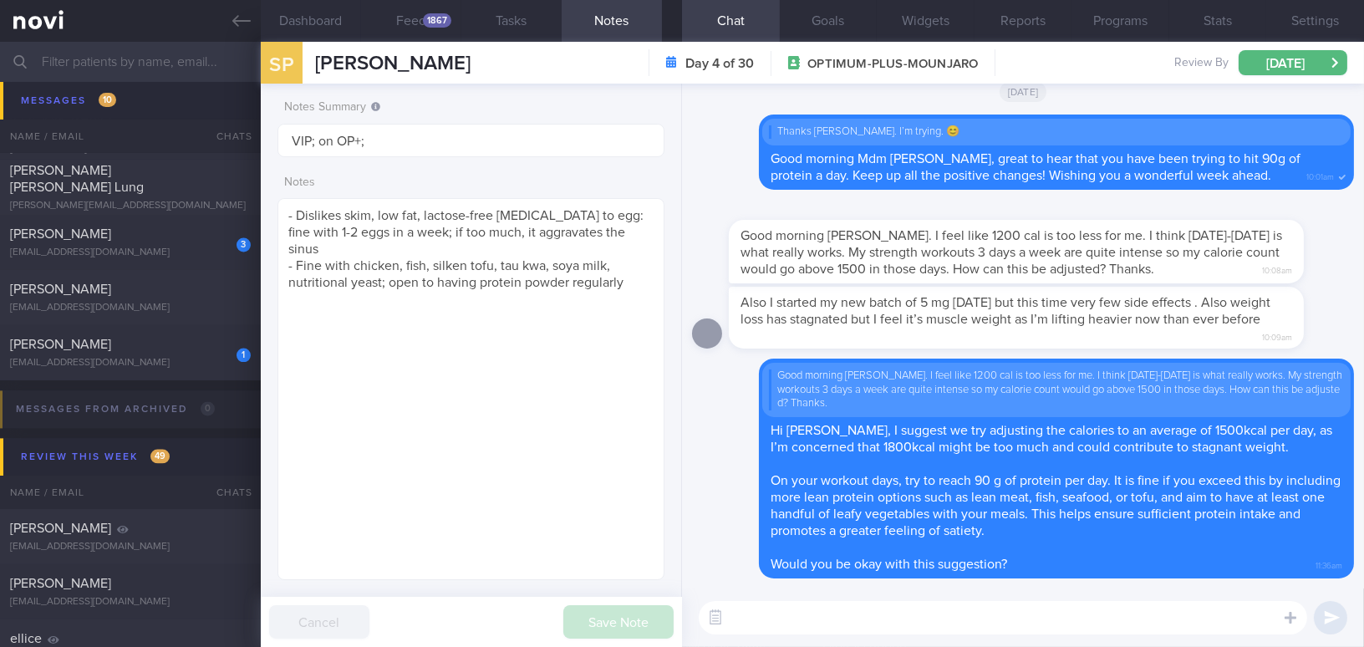
click at [1010, 639] on div "​ ​" at bounding box center [1023, 617] width 682 height 58
click at [1002, 630] on textarea at bounding box center [1002, 617] width 608 height 33
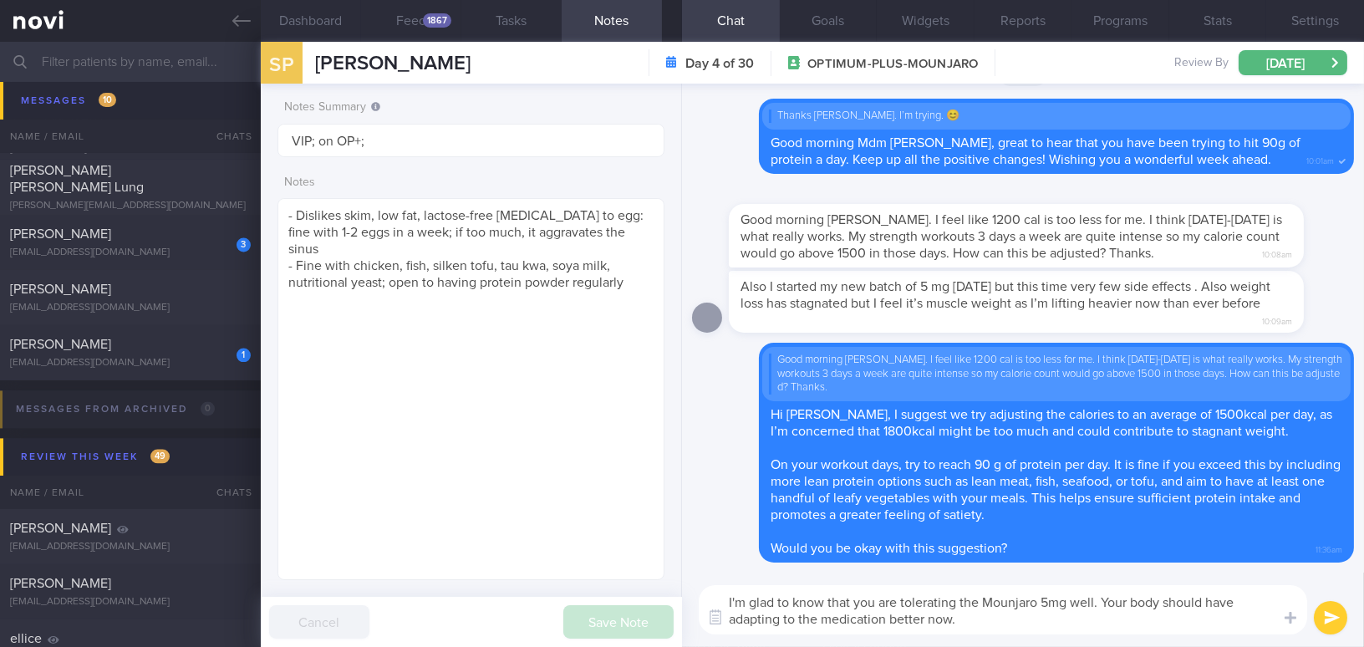
drag, startPoint x: 983, startPoint y: 623, endPoint x: 701, endPoint y: 597, distance: 282.8
click at [701, 597] on textarea "I'm glad to know that you are tolerating the Mounjaro 5mg well. Your body shoul…" at bounding box center [1002, 609] width 608 height 49
click at [984, 623] on textarea "I'm glad to know that you are tolerating the Mounjaro 5mg well. Your body shoul…" at bounding box center [1002, 609] width 608 height 49
drag, startPoint x: 971, startPoint y: 623, endPoint x: 637, endPoint y: 586, distance: 336.3
click at [637, 586] on div "Dashboard Feed 1867 Tasks Notes Chat Goals Widgets Reports Programs Stats Setti…" at bounding box center [812, 344] width 1103 height 605
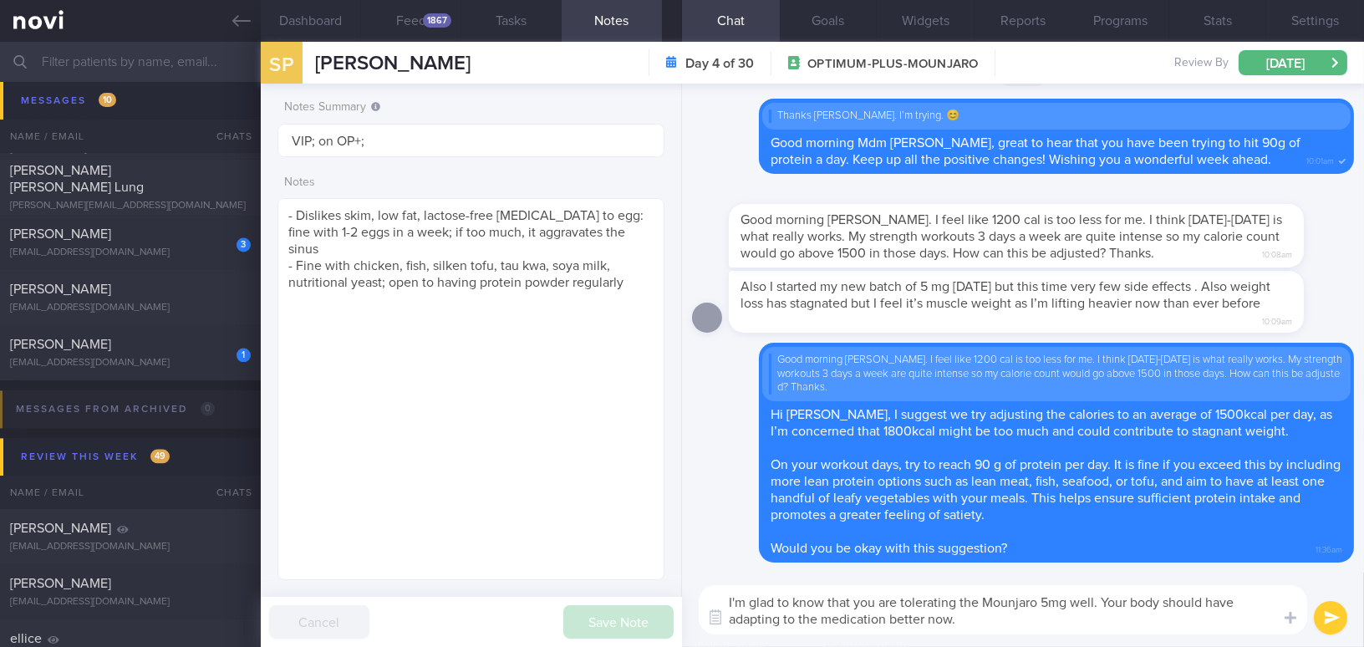
paste textarea "hear that you are tolerating Mounjaro 5 mg well. Your body should have adapted …"
click at [1024, 602] on textarea "I'm glad to hear that you are tolerating Mounjaro 5 mg well. Your body should h…" at bounding box center [1002, 609] width 608 height 49
click at [820, 616] on textarea "I'm glad to hear that you are tolerating Mounjaro 5mg well. Your body should ha…" at bounding box center [1002, 609] width 608 height 49
drag, startPoint x: 1135, startPoint y: 599, endPoint x: 1178, endPoint y: 602, distance: 42.7
click at [1178, 602] on textarea "I'm glad to hear that you are tolerating Mounjaro 5mg well. Your body should ha…" at bounding box center [1002, 609] width 608 height 49
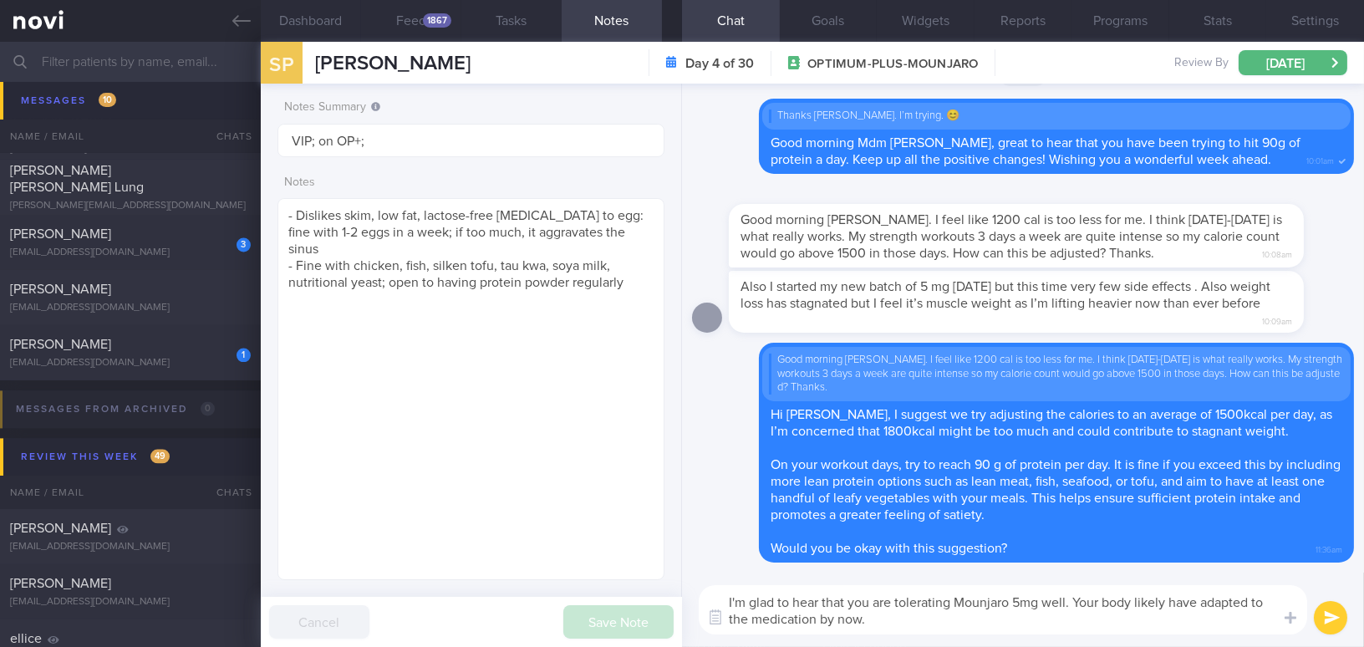
click at [883, 612] on textarea "I'm glad to hear that you are tolerating Mounjaro 5mg well. Your body likely ha…" at bounding box center [1002, 609] width 608 height 49
type textarea "I'm glad to hear that you are tolerating Mounjaro 5mg well. Your body likely ha…"
click at [1338, 622] on button "submit" at bounding box center [1329, 617] width 33 height 33
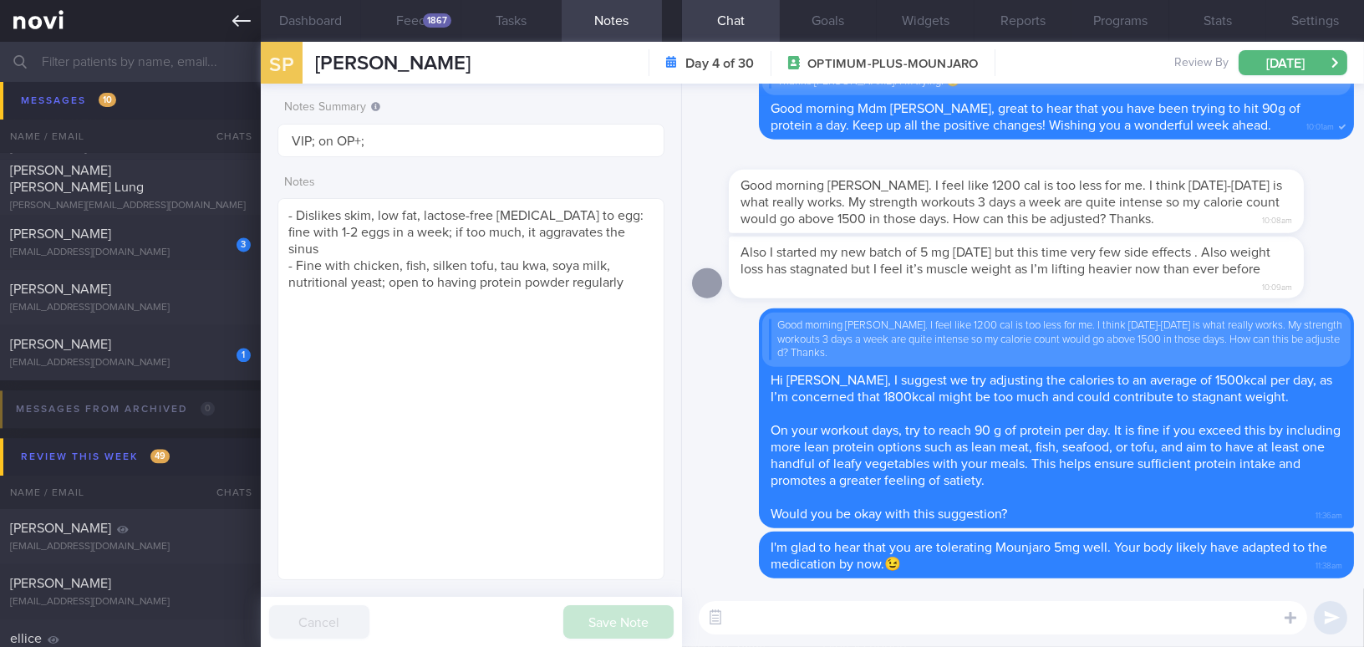
click at [232, 18] on icon at bounding box center [241, 21] width 18 height 18
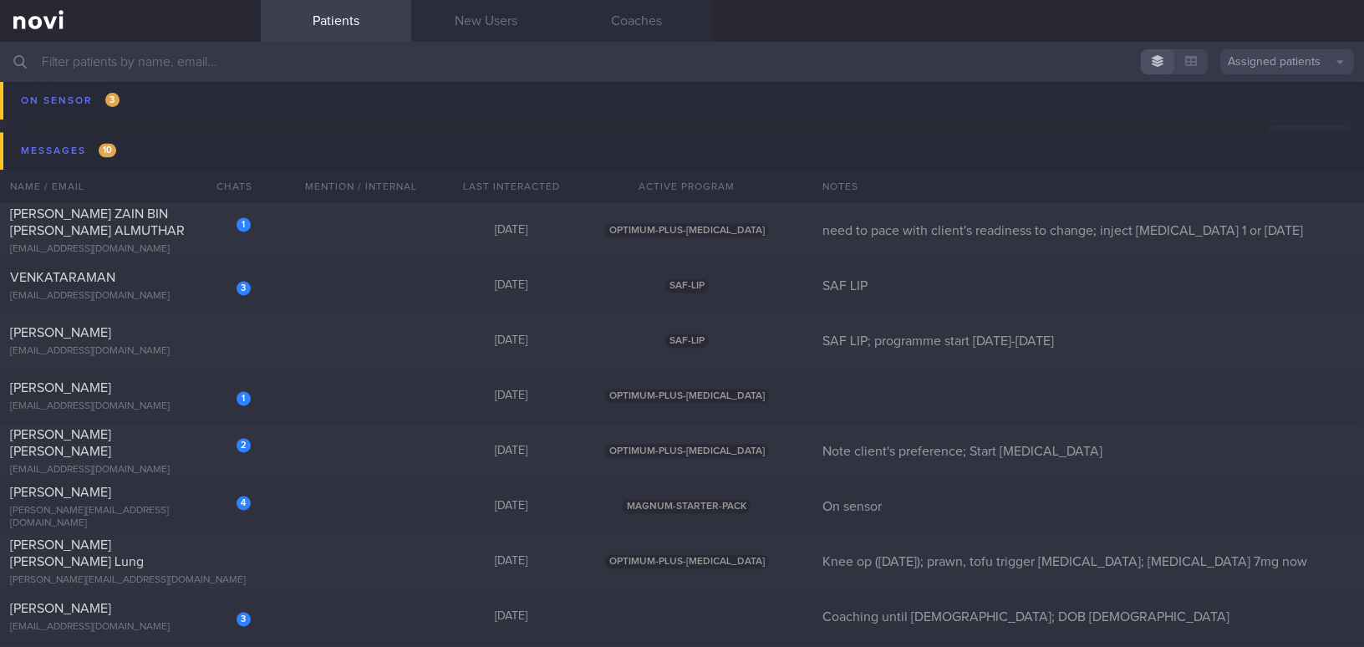
scroll to position [6153, 0]
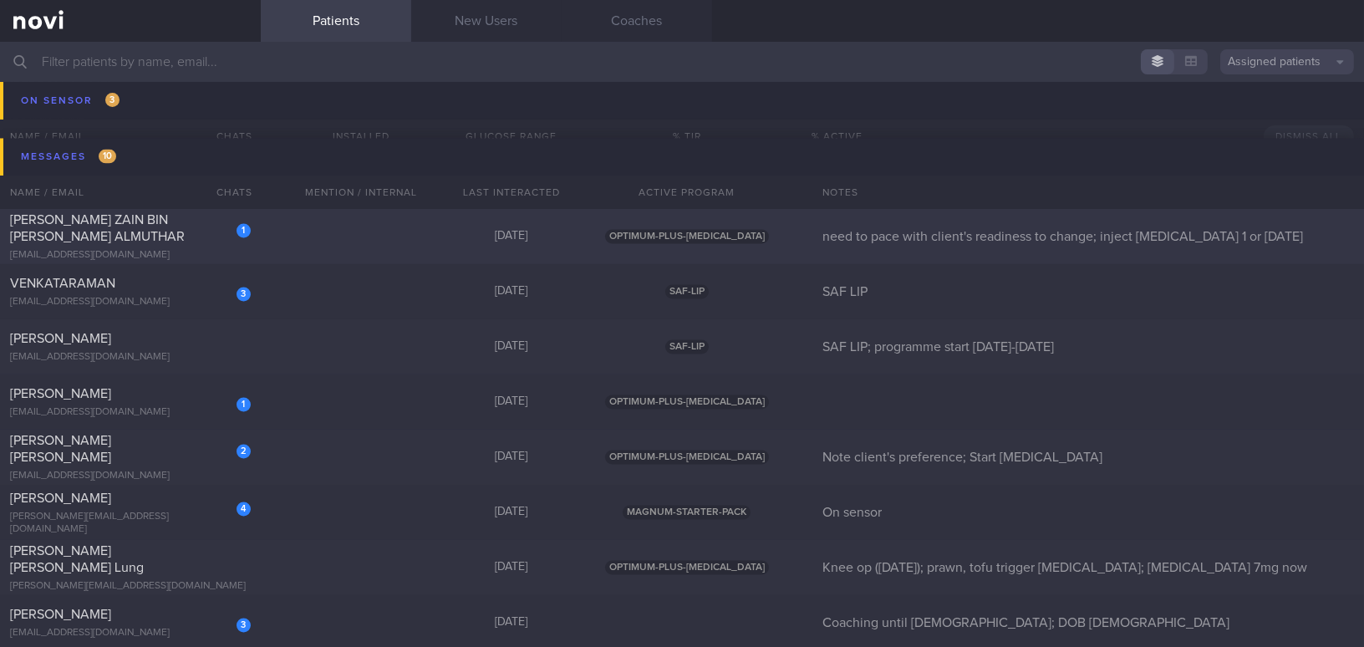
click at [155, 221] on div "[PERSON_NAME] ZAIN BIN [PERSON_NAME] ALMUTHAR" at bounding box center [128, 227] width 236 height 33
select select "8"
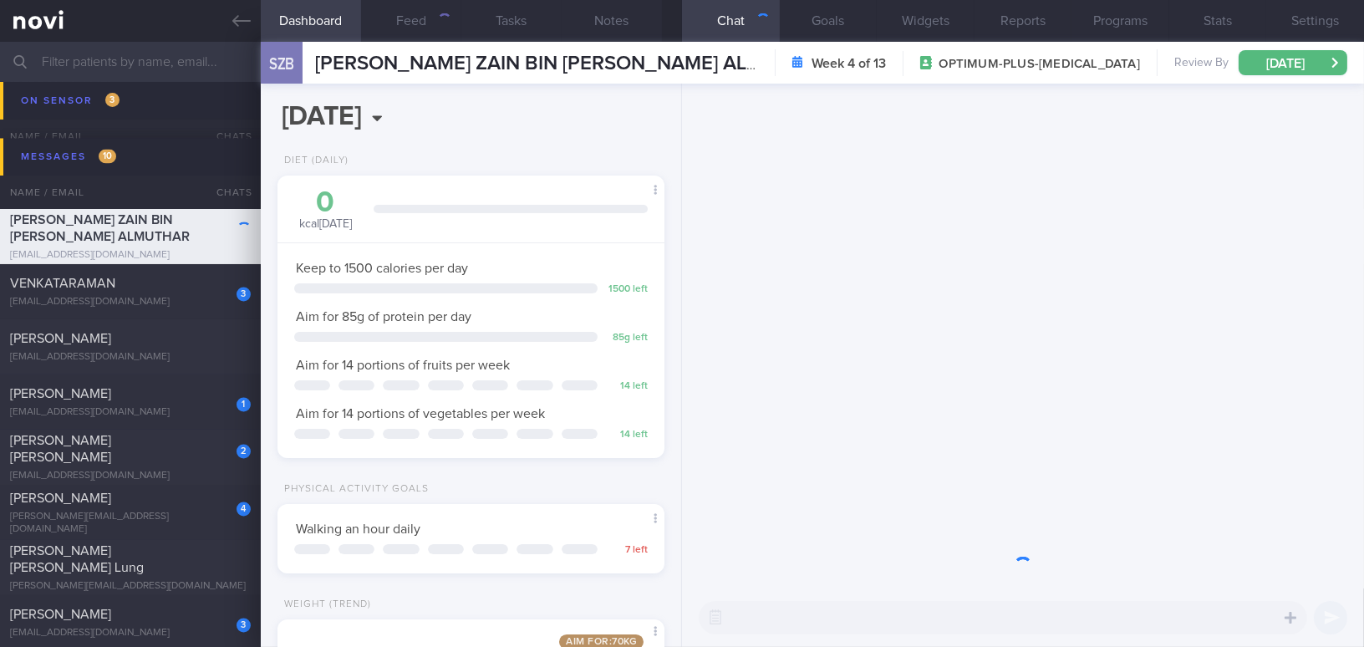
scroll to position [196, 345]
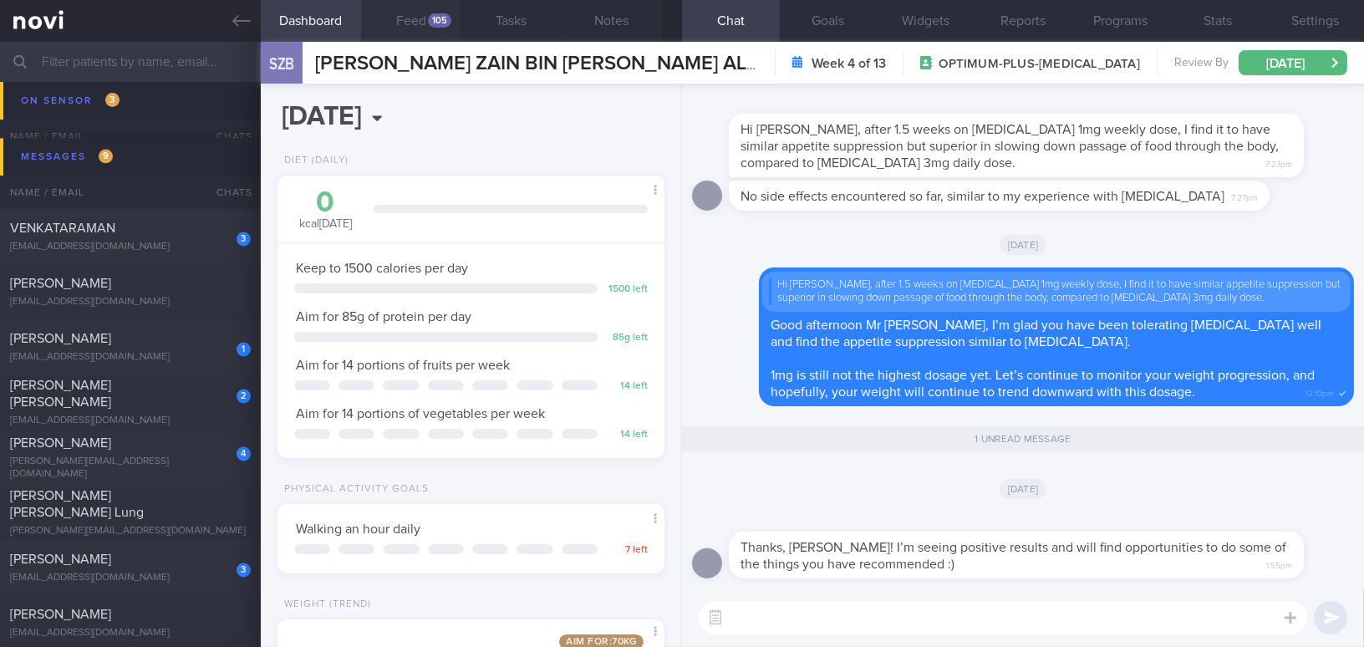
click at [409, 21] on button "Feed 105" at bounding box center [411, 21] width 100 height 42
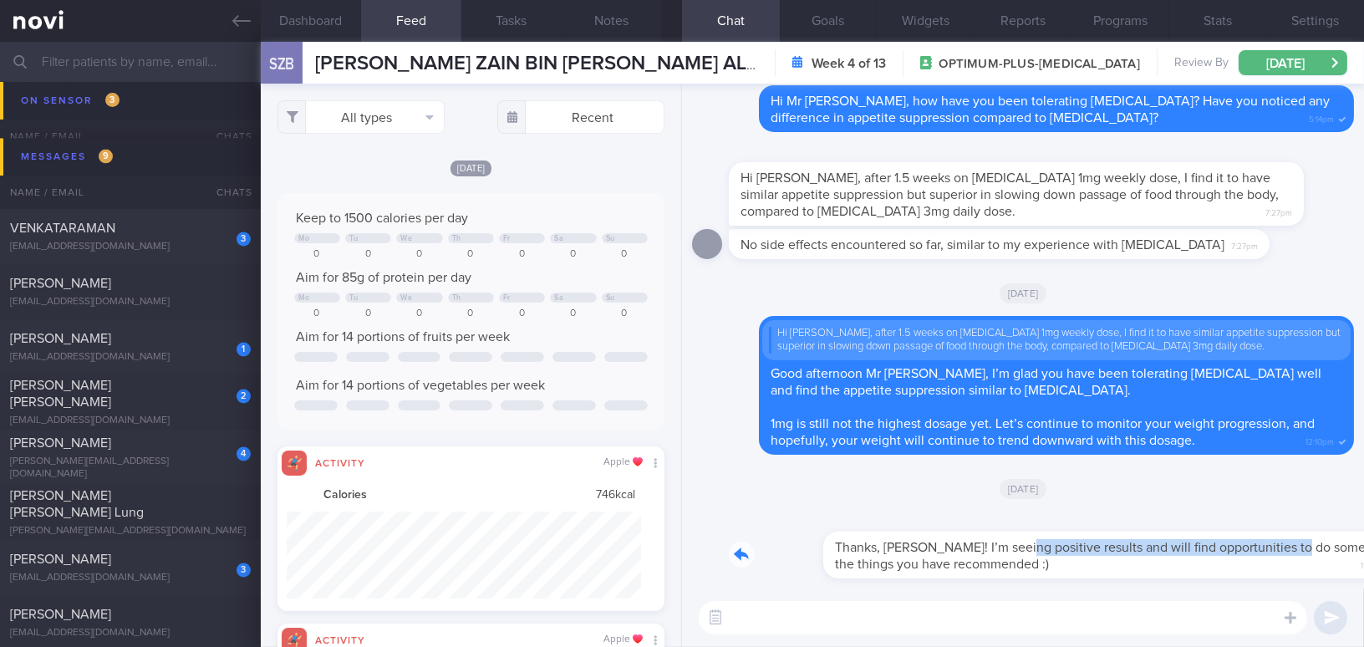
drag, startPoint x: 923, startPoint y: 536, endPoint x: 1196, endPoint y: 538, distance: 273.2
click at [1196, 538] on div "Thanks, Mee Li! I’m seeing positive results and will find opportunities to do s…" at bounding box center [1041, 544] width 625 height 67
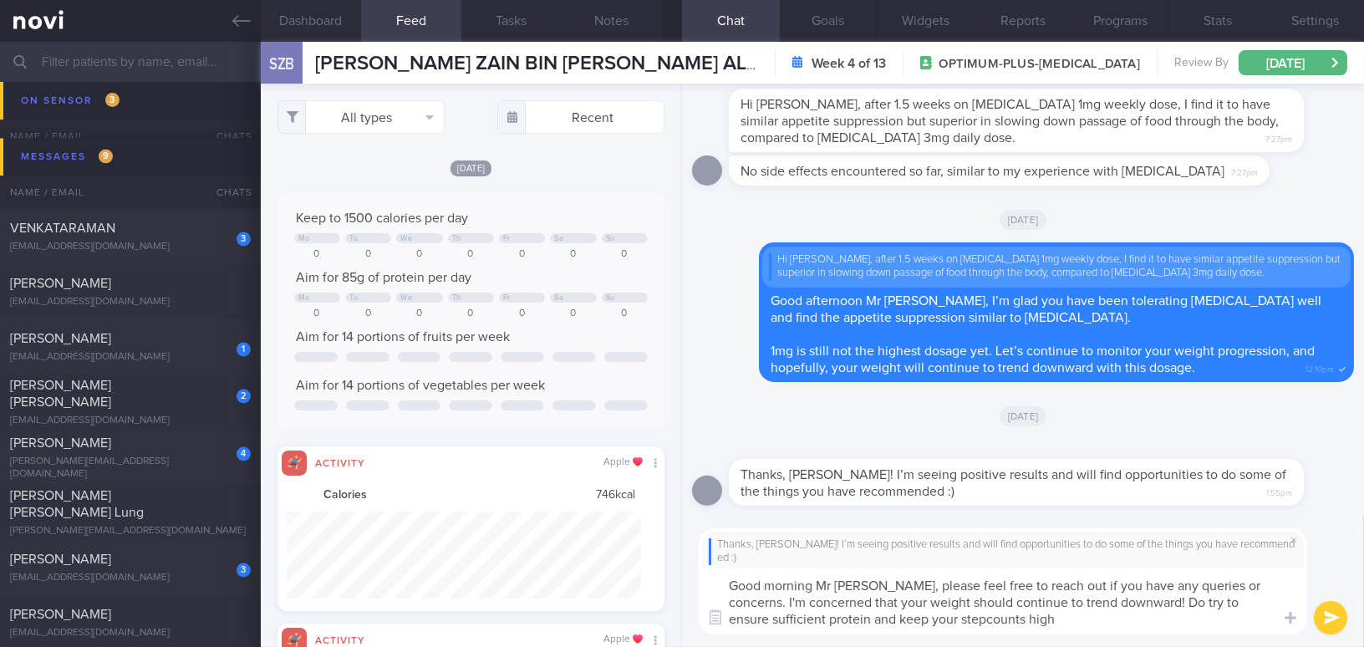
drag, startPoint x: 866, startPoint y: 582, endPoint x: 987, endPoint y: 626, distance: 128.7
click at [987, 626] on textarea "Good morning Mr Zain, please feel free to reach out if you have any queries or …" at bounding box center [1002, 601] width 608 height 66
click at [900, 587] on textarea "Good morning Mr Zain, please feel free to reach out if you have any queries or …" at bounding box center [1002, 601] width 608 height 66
drag, startPoint x: 866, startPoint y: 584, endPoint x: 982, endPoint y: 628, distance: 123.5
click at [982, 628] on textarea "Good morning Mr Zain, please feel free to reach out if you have any queries or …" at bounding box center [1002, 601] width 608 height 66
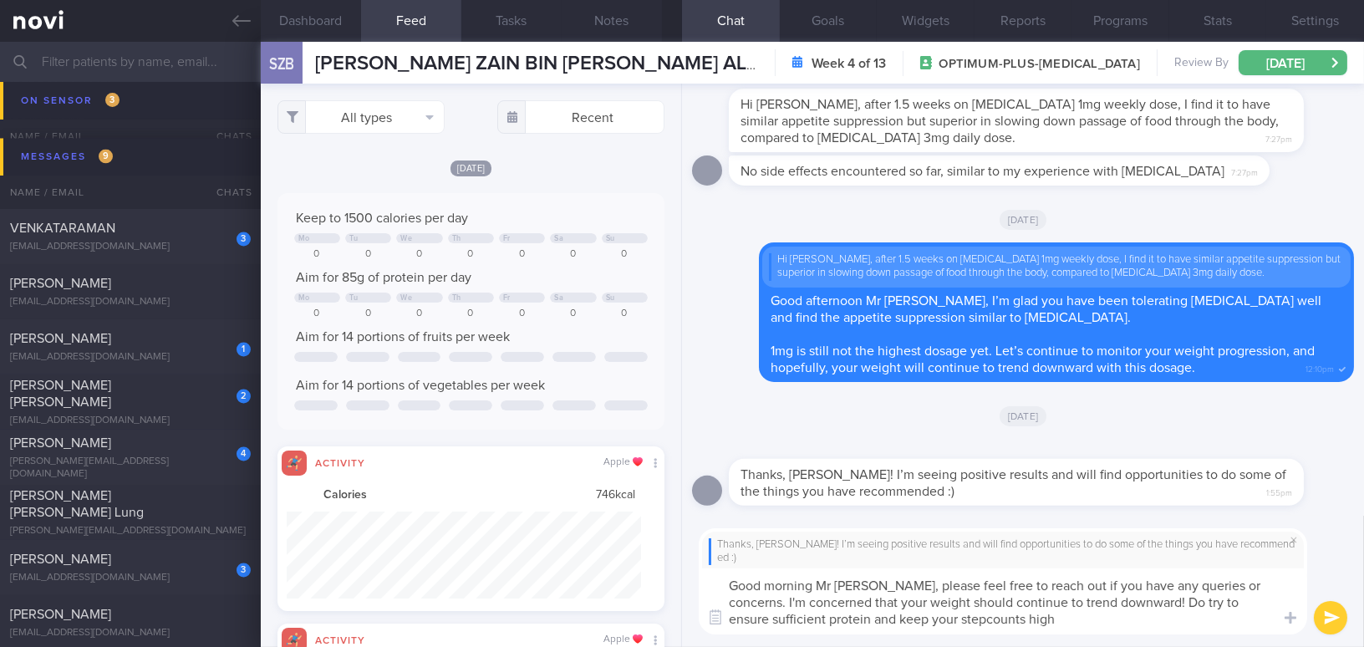
paste textarea "Please feel free to reach out if you have any questions or concerns. I’m hopefu…"
click at [873, 582] on textarea "Good morning Mr Zain, Please feel free to reach out if you have any questions o…" at bounding box center [1002, 601] width 608 height 66
drag, startPoint x: 868, startPoint y: 584, endPoint x: 1262, endPoint y: 573, distance: 394.5
click at [1262, 573] on textarea "Good morning Mr Zain, please feel free to reach out if you have any questions o…" at bounding box center [1002, 601] width 608 height 66
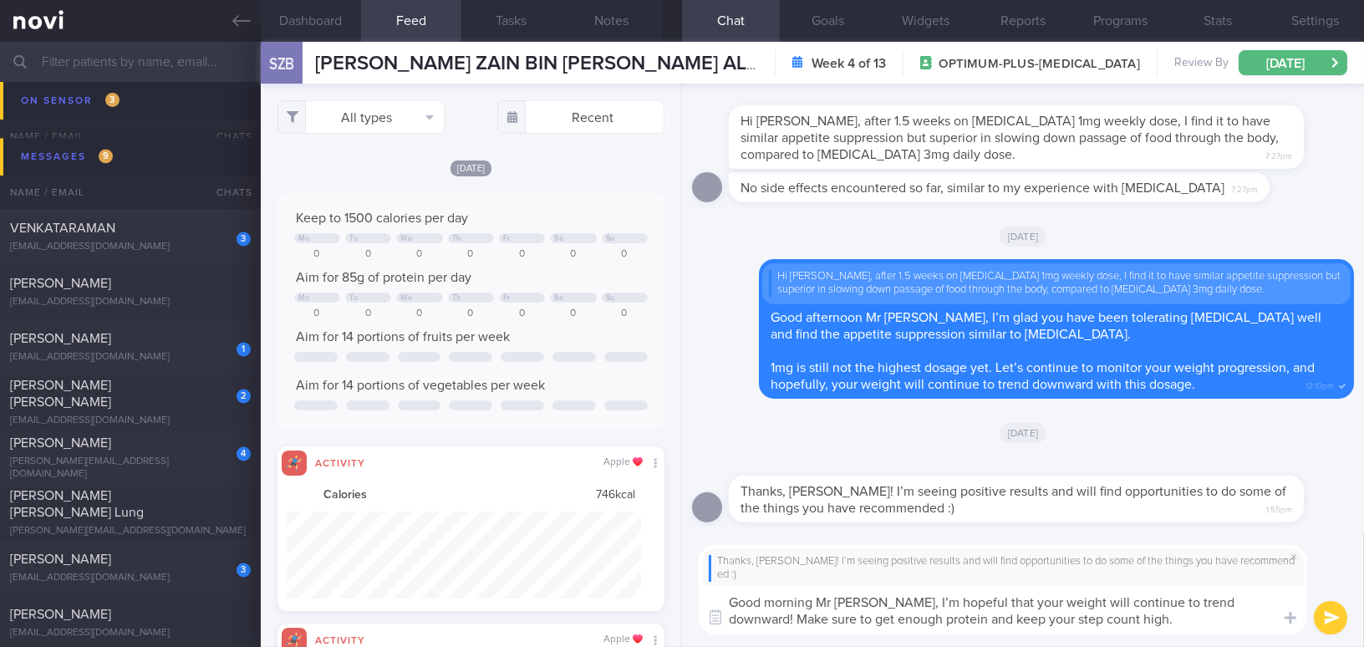
drag, startPoint x: 932, startPoint y: 600, endPoint x: 902, endPoint y: 574, distance: 39.1
click at [889, 597] on textarea "Good morning Mr Zain, I’m hopeful that your weight will continue to trend downw…" at bounding box center [1002, 609] width 608 height 49
click at [1062, 596] on textarea "Good morning Mr Zain, I’m confident that your weight will continue to trend dow…" at bounding box center [1002, 609] width 608 height 49
click at [1232, 597] on textarea "Good morning Mr Zain, I’m confident that your weight will continue to trend dow…" at bounding box center [1002, 609] width 608 height 49
click at [868, 607] on textarea "Good morning Mr Zain, I’m confident that your weight will continue to trend dow…" at bounding box center [1002, 609] width 608 height 49
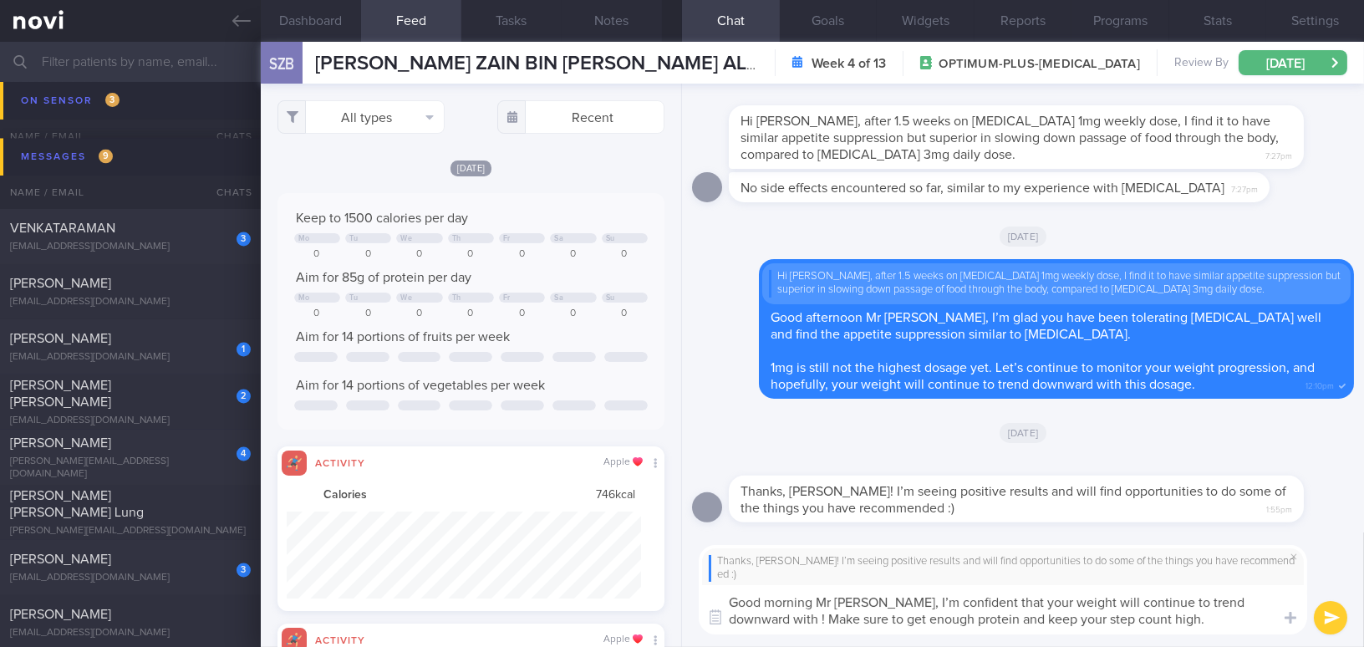
click at [925, 600] on textarea "Good morning Mr Zain, I’m confident that your weight will continue to trend dow…" at bounding box center [1002, 609] width 608 height 49
drag, startPoint x: 868, startPoint y: 600, endPoint x: 1313, endPoint y: 587, distance: 444.7
click at [1313, 587] on div "Thanks, Mee Li! I’m seeing positive results and will find opportunities to do s…" at bounding box center [1023, 589] width 682 height 115
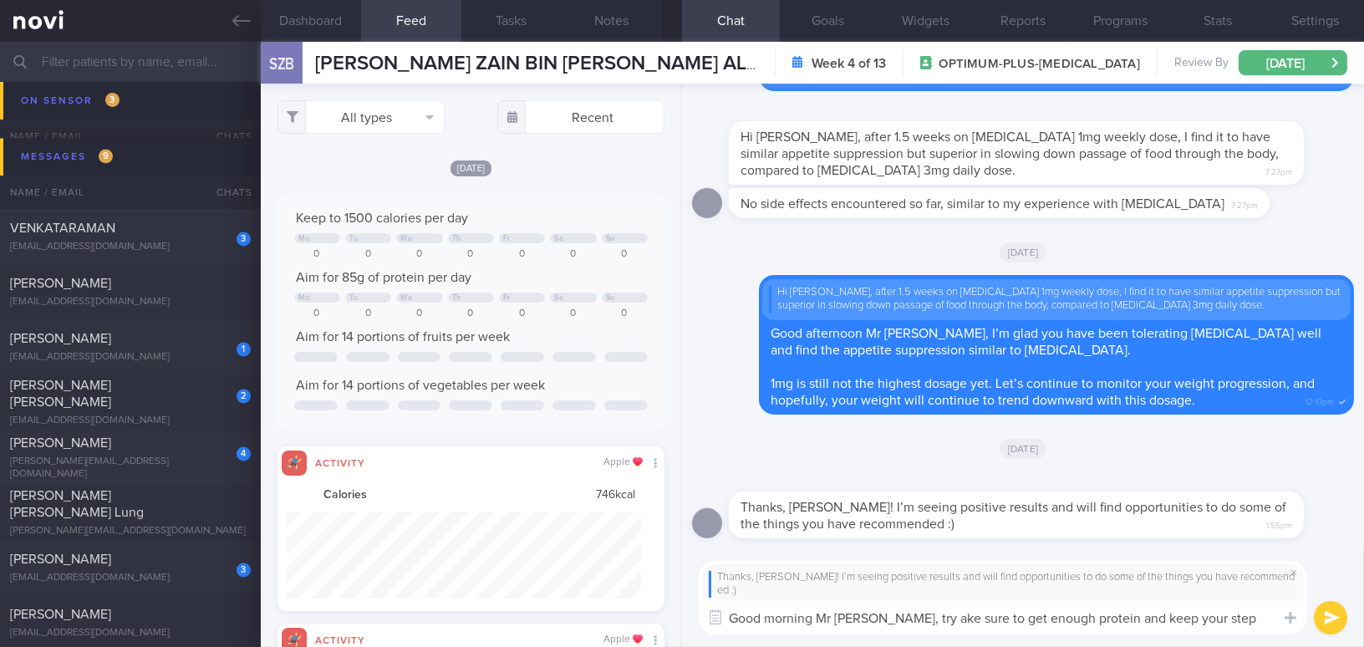
drag, startPoint x: 882, startPoint y: 617, endPoint x: 939, endPoint y: 614, distance: 56.9
click at [939, 614] on textarea "Good morning Mr Zain, try ake sure to get enough protein and keep your step cou…" at bounding box center [1002, 617] width 608 height 33
click at [1224, 615] on textarea "Good morning Mr Zain, try to get enough protein and keep your step count high." at bounding box center [1002, 617] width 608 height 33
paste textarea "please feel free to reach out if you have any questions or concerns."
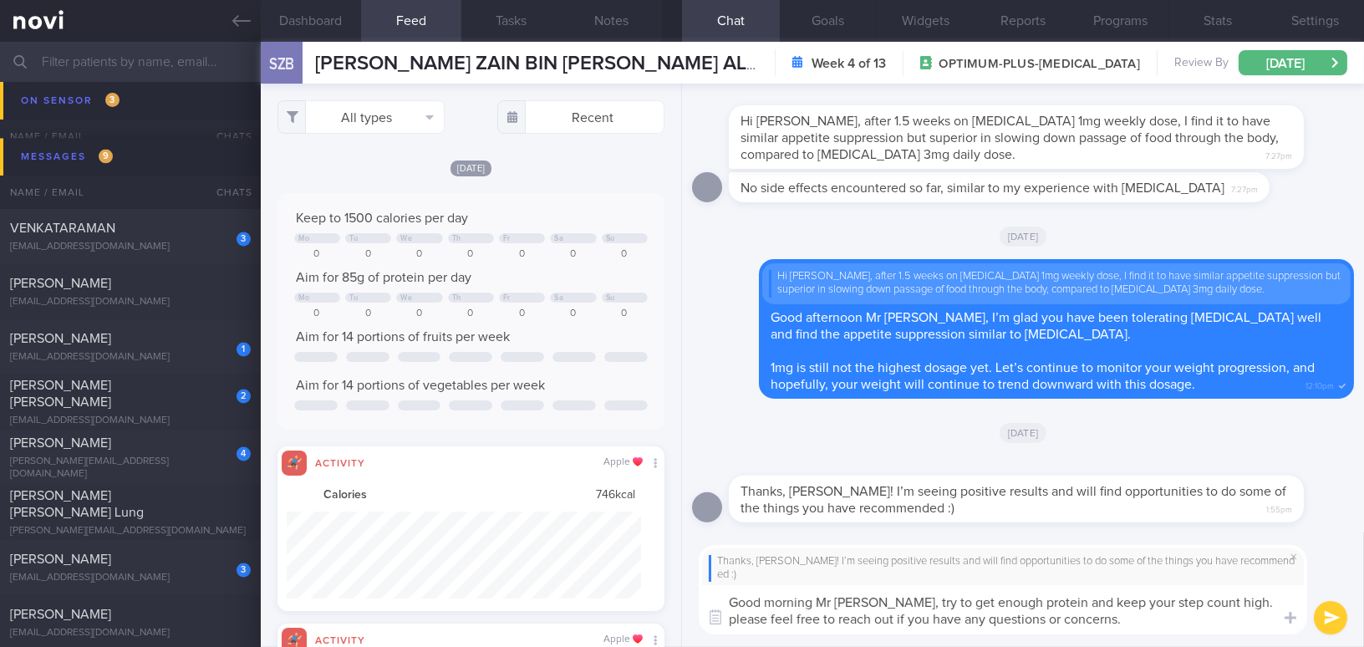
drag, startPoint x: 1204, startPoint y: 603, endPoint x: 1248, endPoint y: 597, distance: 44.8
click at [1248, 597] on textarea "Good morning Mr Zain, try to get enough protein and keep your step count high. …" at bounding box center [1002, 609] width 608 height 49
click at [1078, 621] on textarea "Good morning Mr Zain, try to get enough protein and keep your step count high. …" at bounding box center [1002, 609] width 608 height 49
type textarea "Good morning Mr Zain, try to get enough protein and keep your step count high. …"
click at [1331, 607] on button "submit" at bounding box center [1329, 617] width 33 height 33
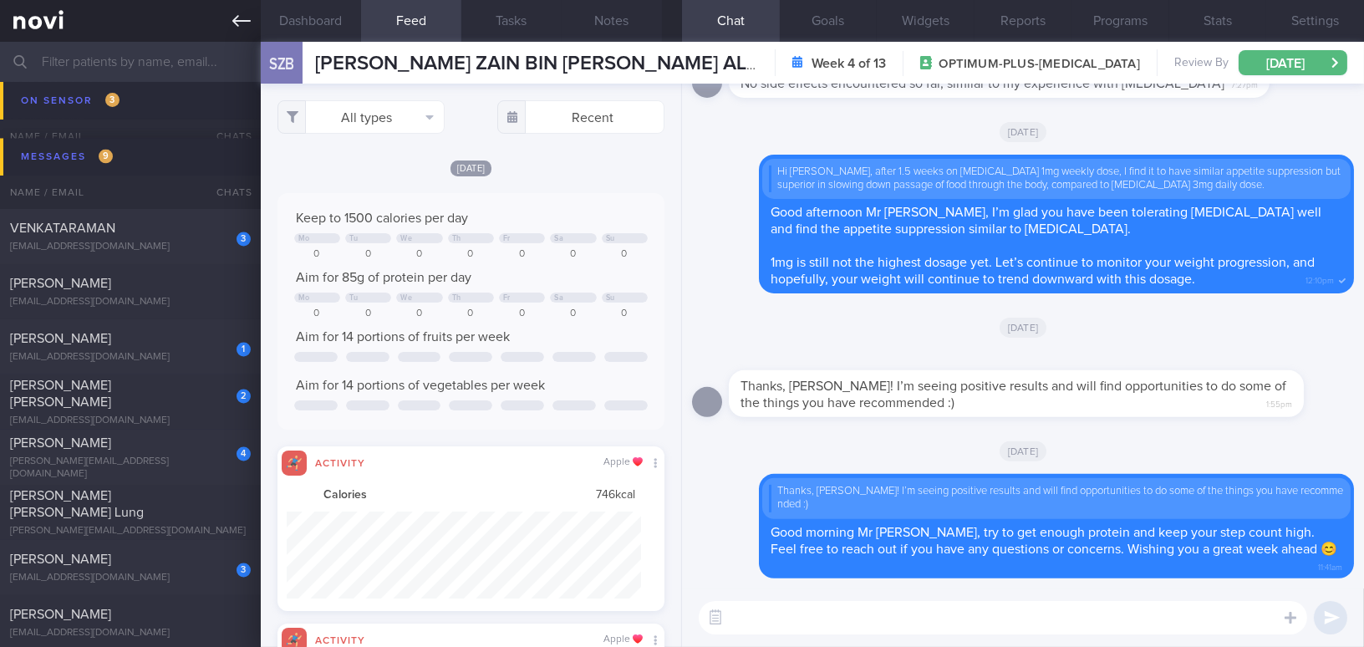
click at [243, 22] on icon at bounding box center [241, 21] width 18 height 18
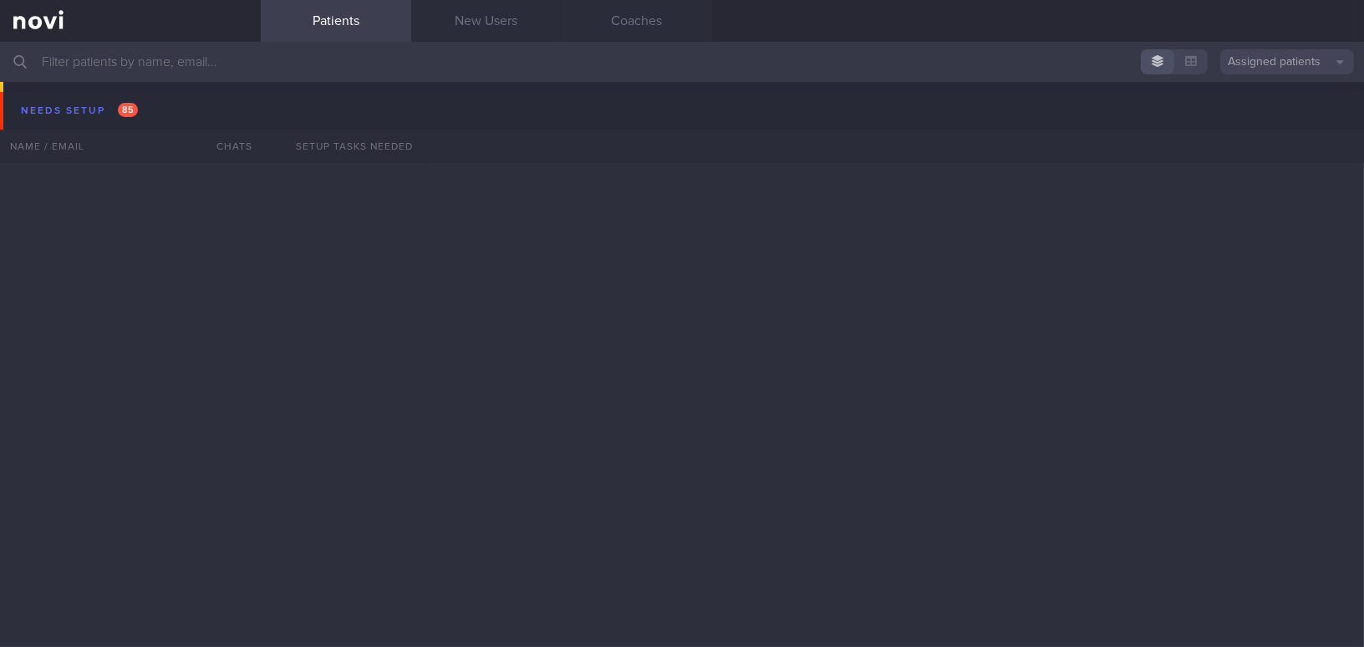
scroll to position [6153, 0]
